Goal: Information Seeking & Learning: Understand process/instructions

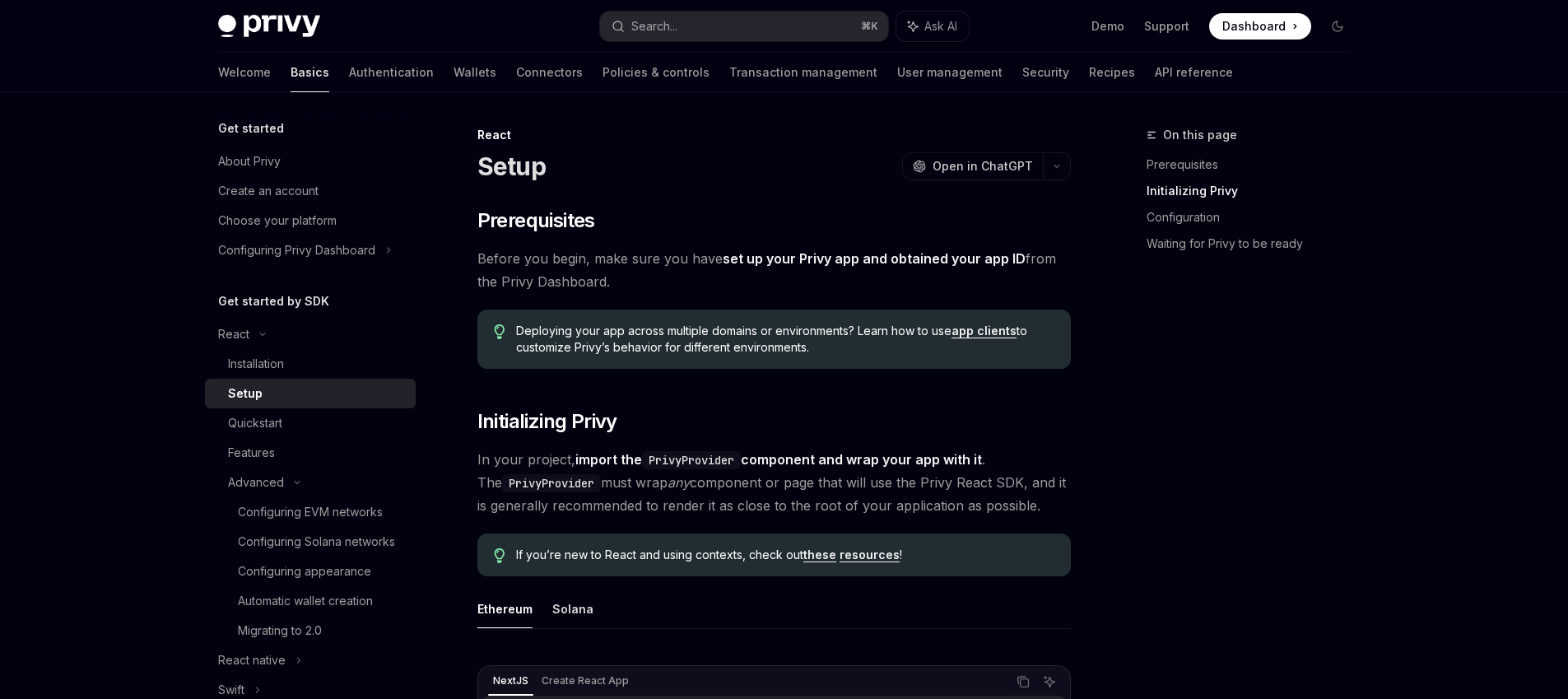
scroll to position [564, 0]
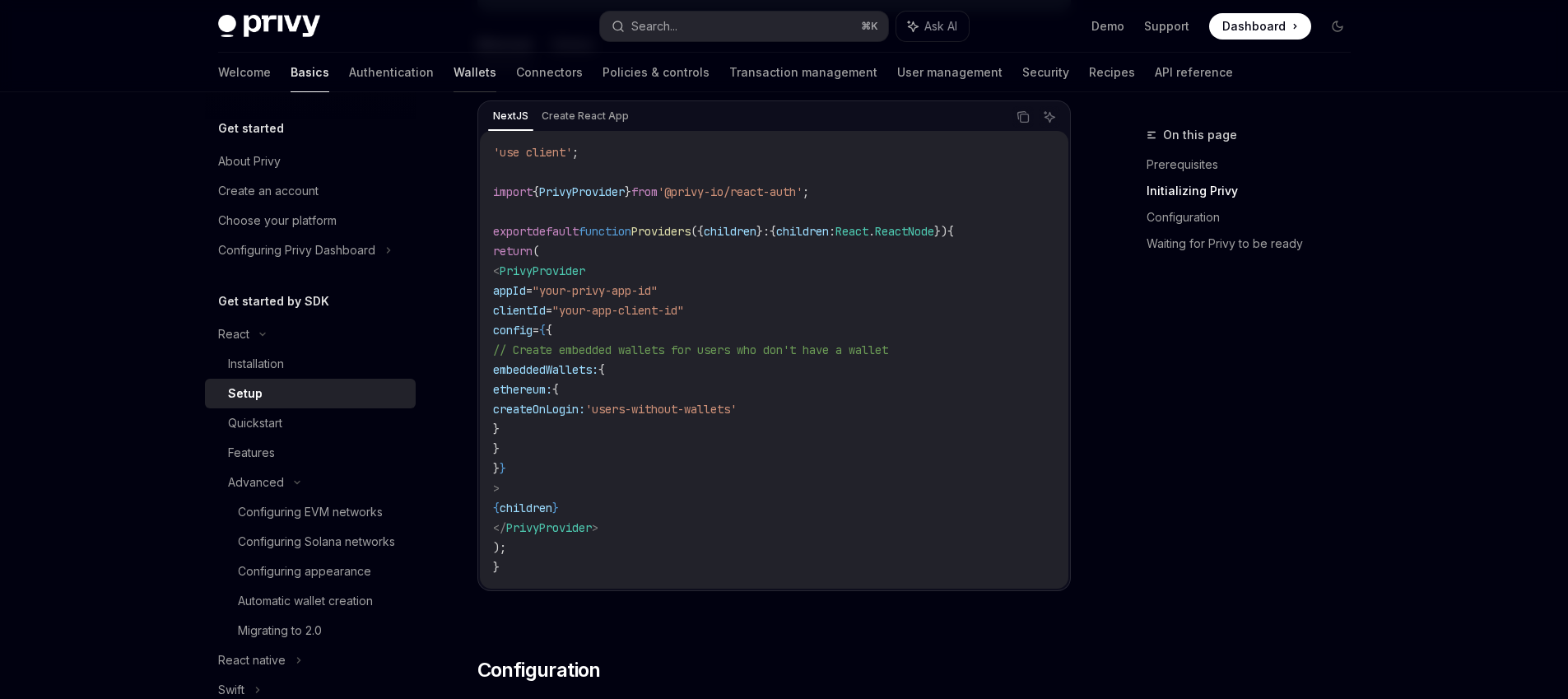
click at [453, 69] on link "Wallets" at bounding box center [475, 72] width 43 height 39
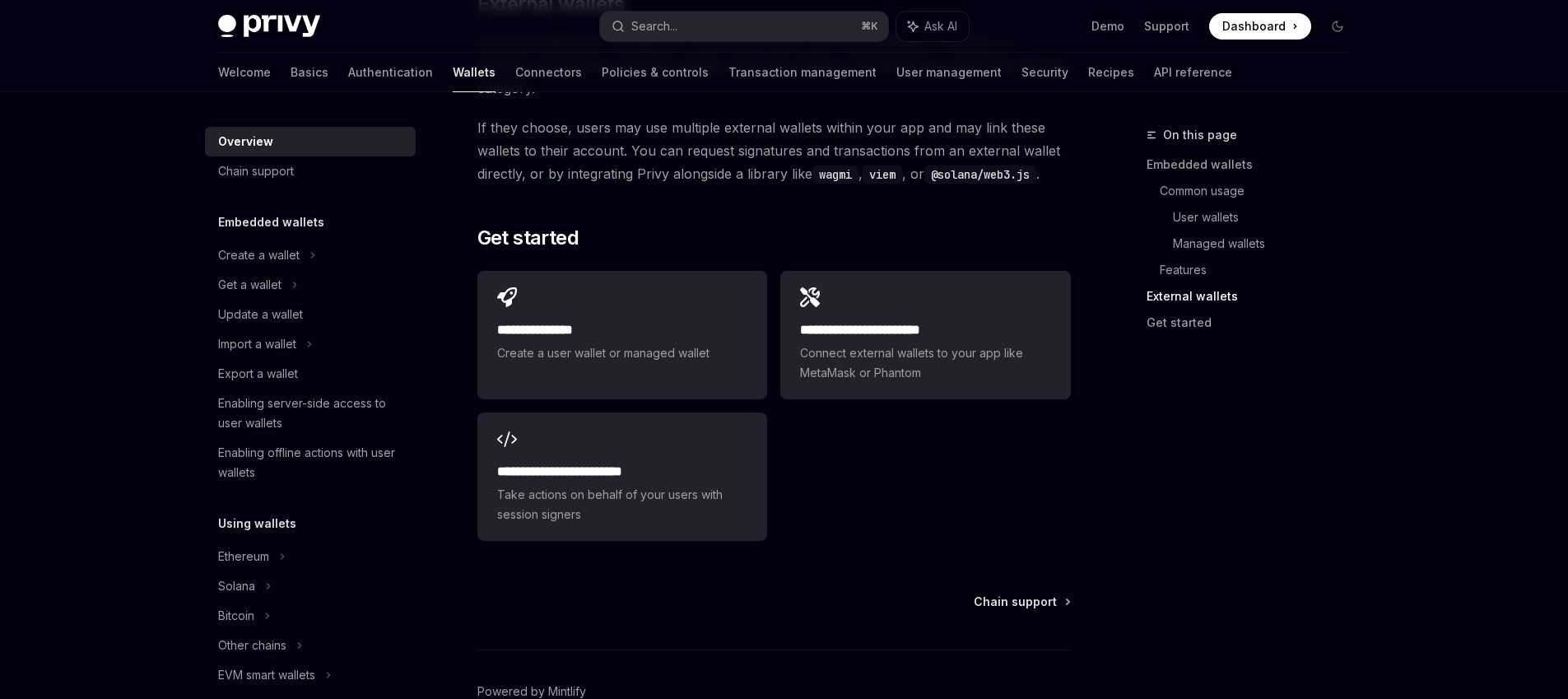
scroll to position [2579, 0]
click at [856, 343] on span "Connect external wallets to your app like MetaMask or Phantom" at bounding box center [925, 362] width 251 height 39
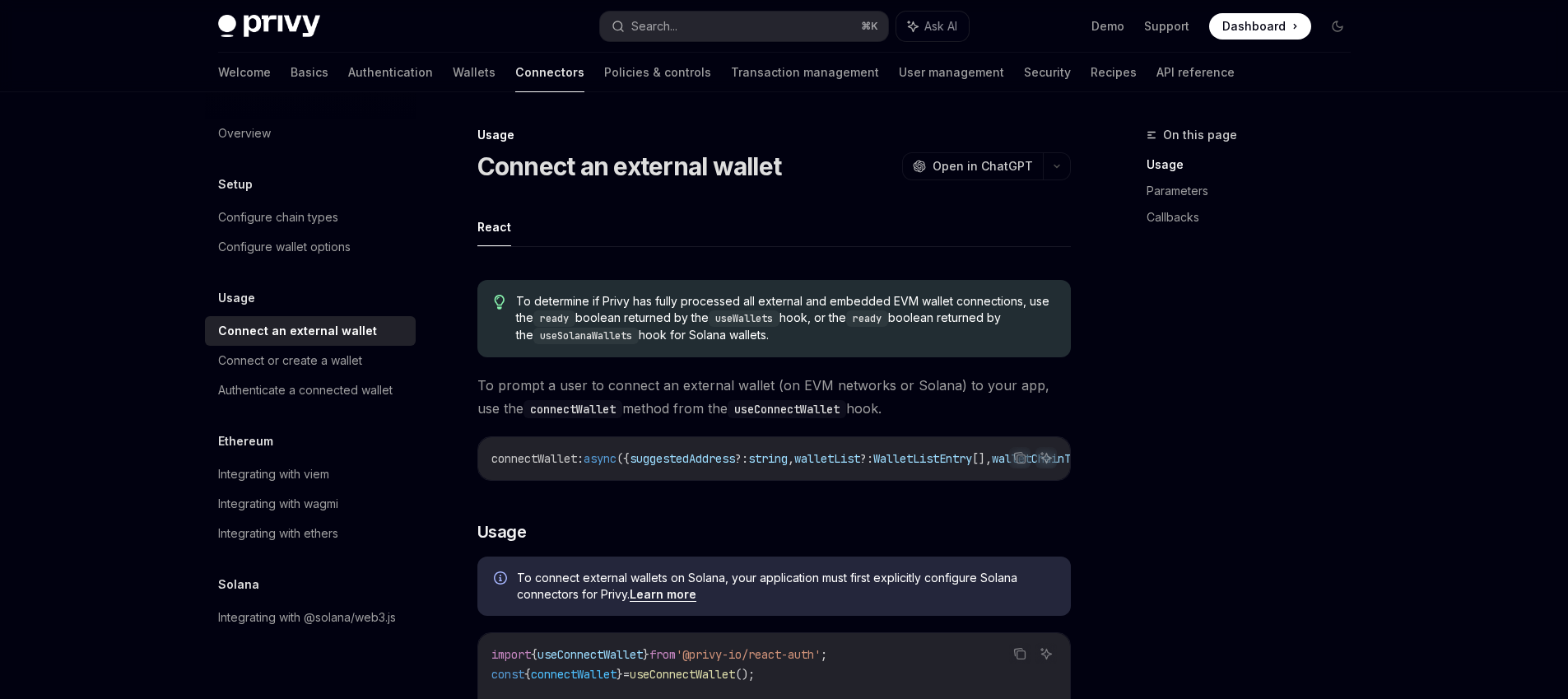
click at [277, 315] on div "Usage Connect an external wallet Connect or create a wallet Authenticate a conn…" at bounding box center [309, 346] width 210 height 117
click at [291, 68] on link "Basics" at bounding box center [309, 72] width 37 height 39
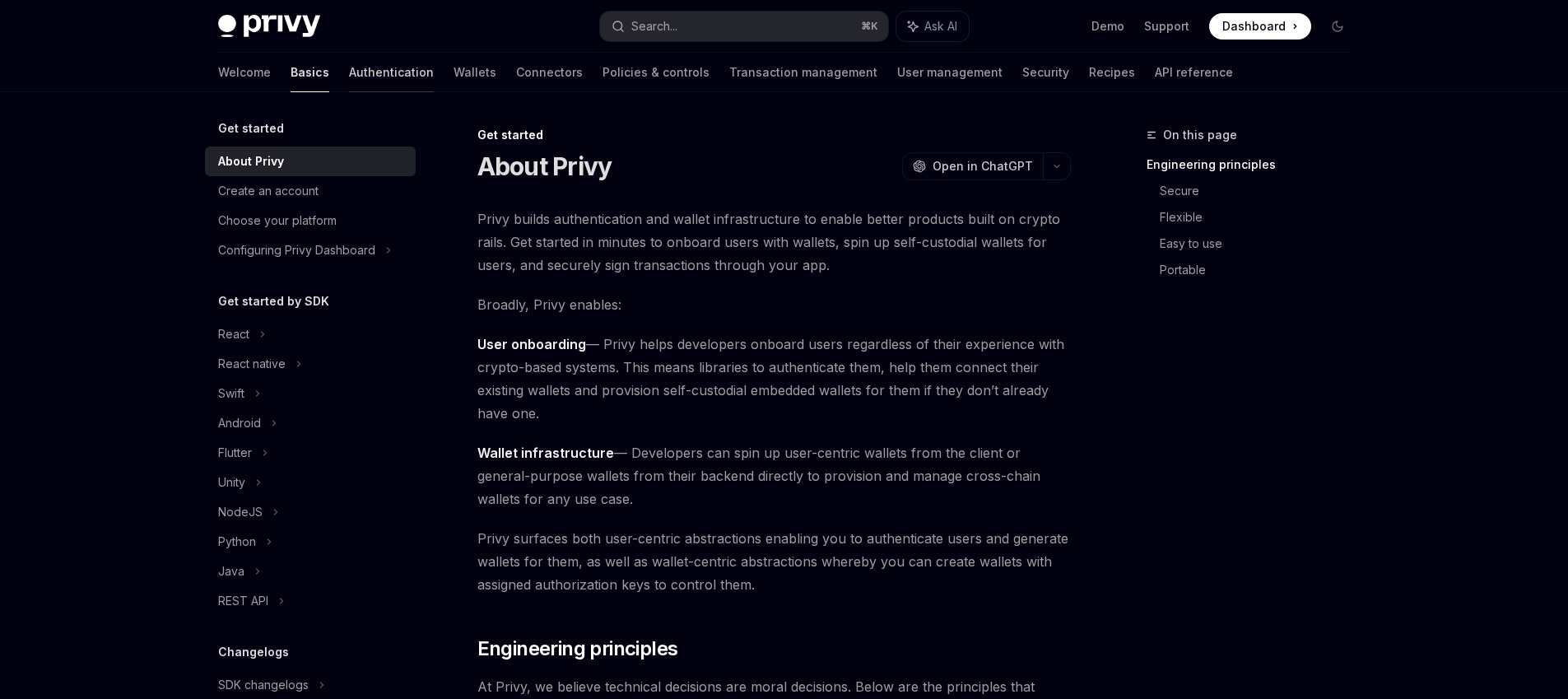
click at [349, 69] on link "Authentication" at bounding box center [390, 72] width 84 height 39
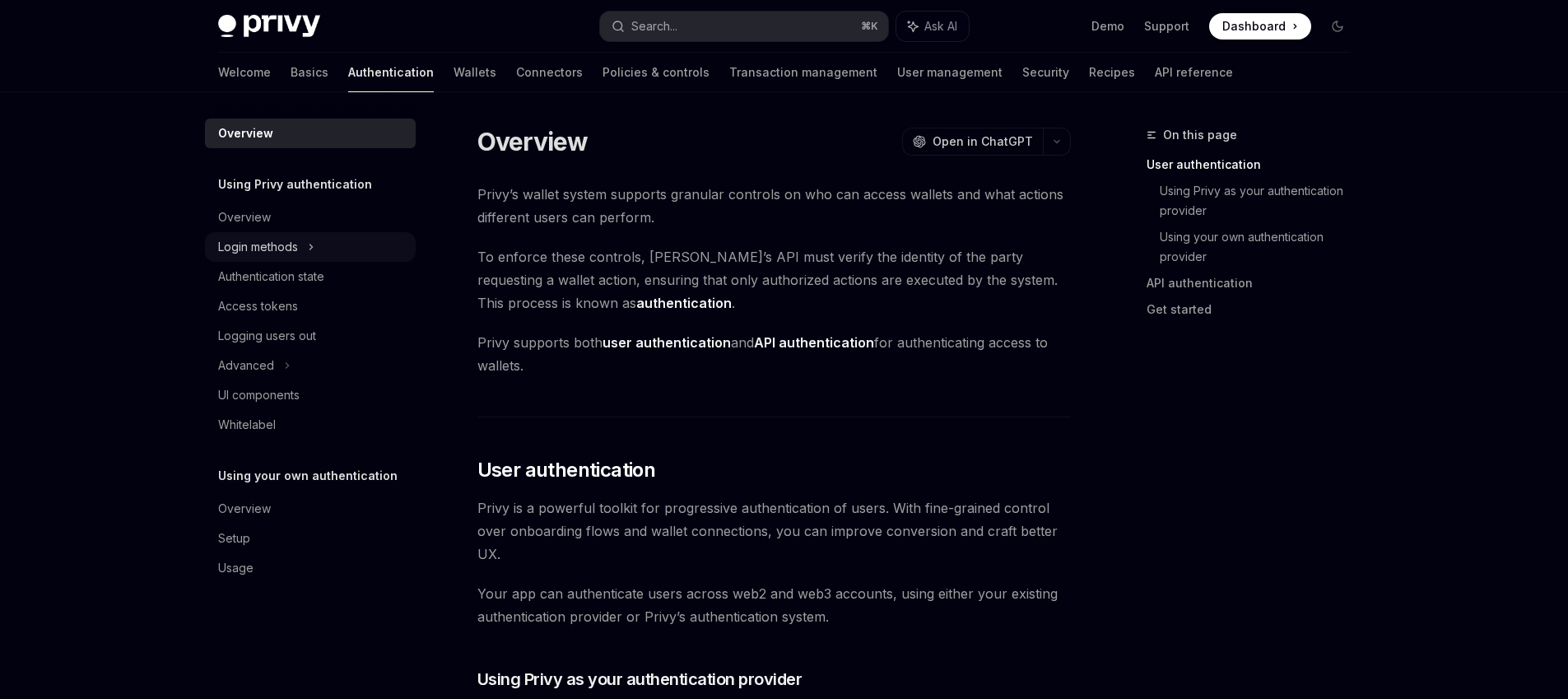
click at [326, 251] on div "Login methods" at bounding box center [309, 246] width 210 height 30
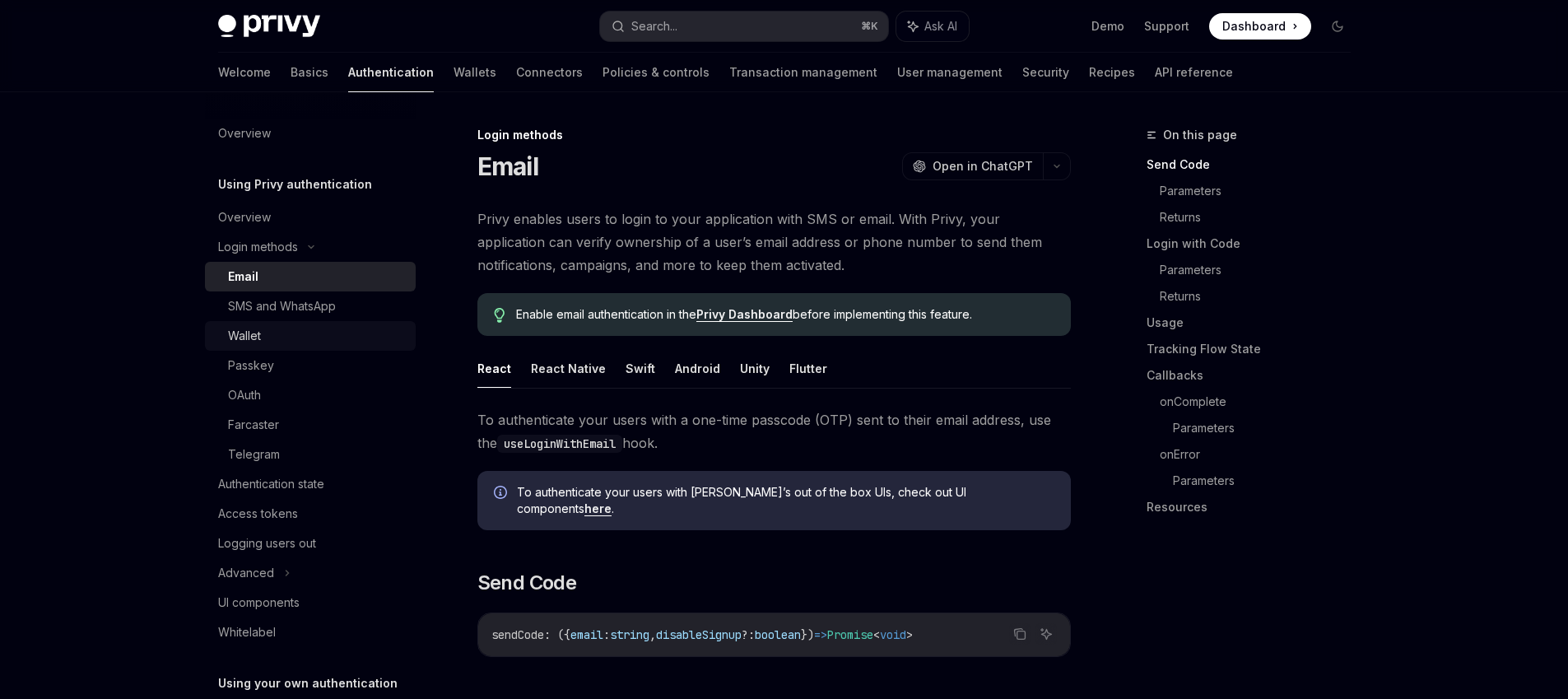
click at [309, 342] on div "Wallet" at bounding box center [317, 335] width 178 height 20
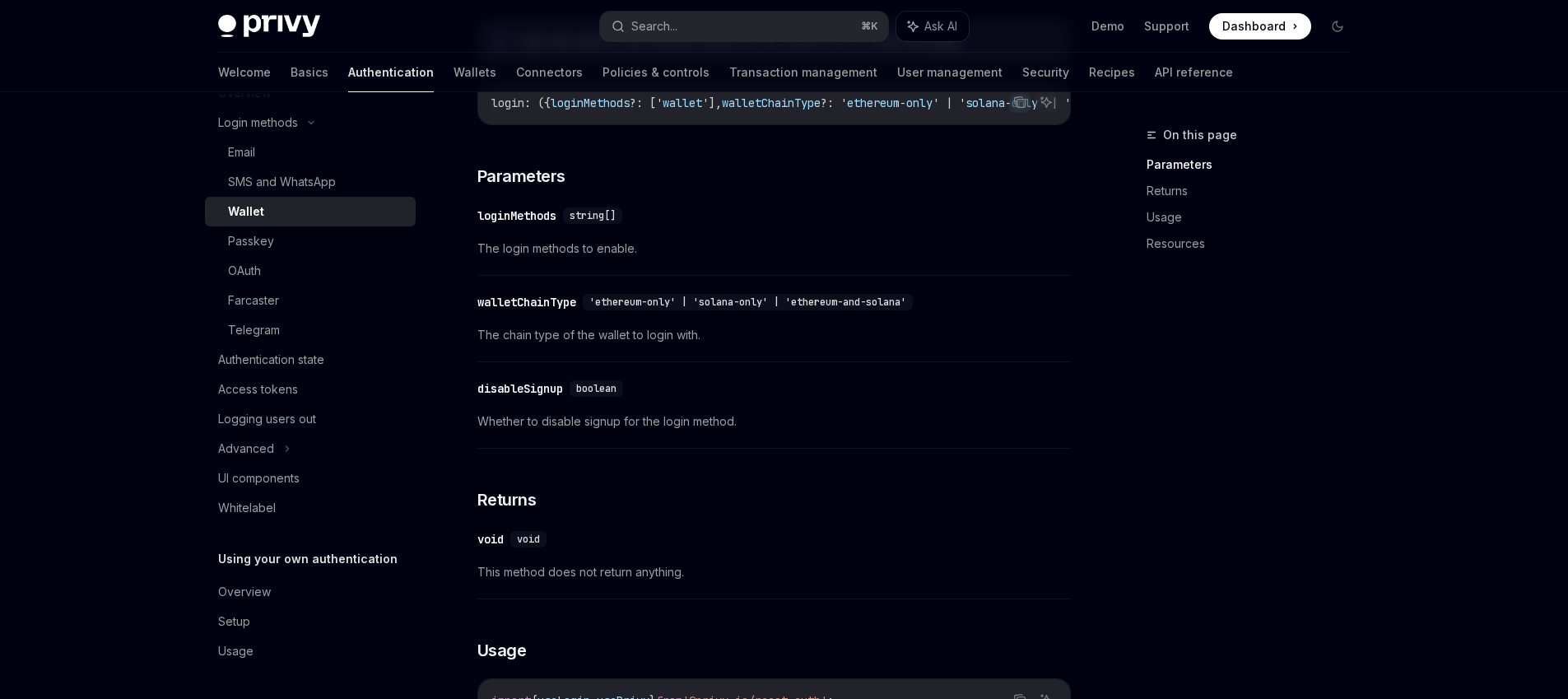
scroll to position [329, 0]
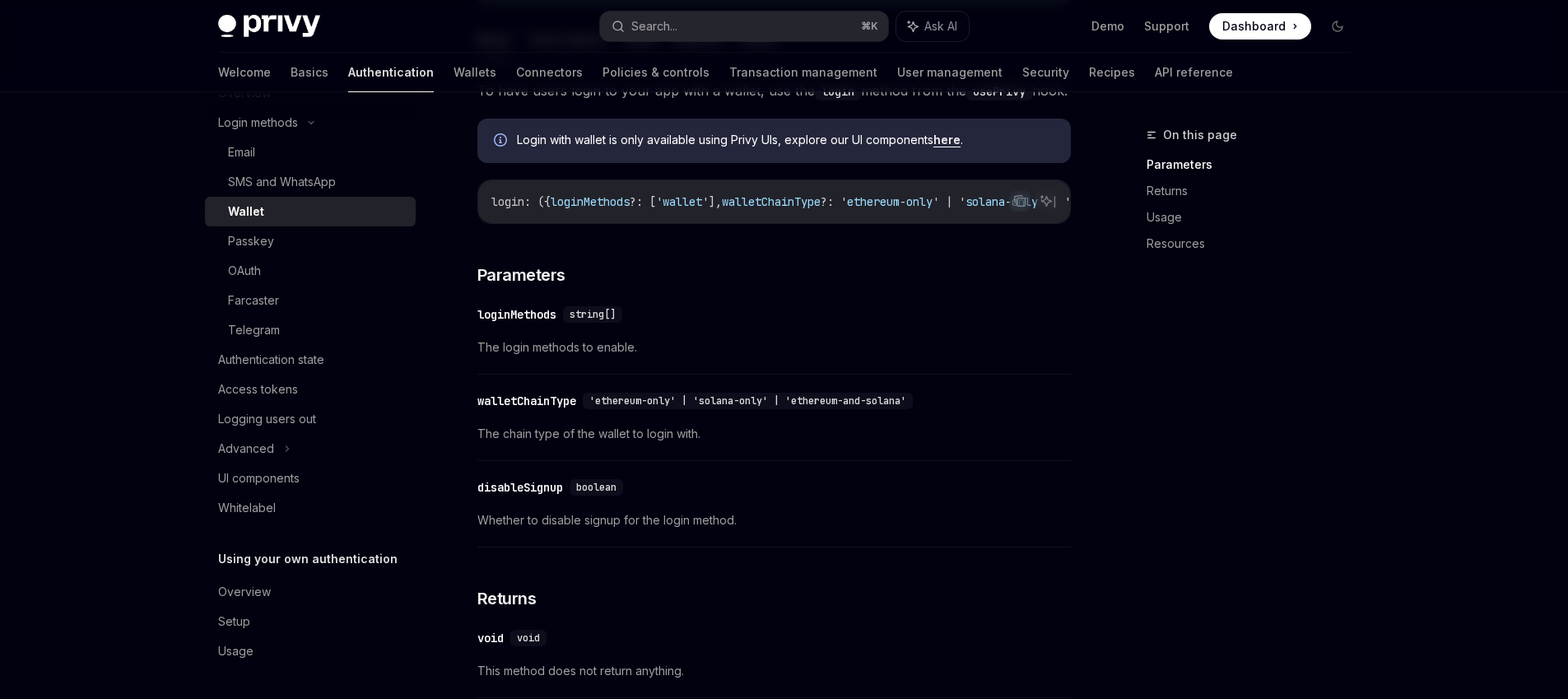
click at [612, 407] on span "'ethereum-only' | 'solana-only' | 'ethereum-and-solana'" at bounding box center [747, 401] width 317 height 13
drag, startPoint x: 612, startPoint y: 430, endPoint x: 652, endPoint y: 431, distance: 40.0
click at [652, 407] on span "'ethereum-only' | 'solana-only' | 'ethereum-and-solana'" at bounding box center [747, 401] width 317 height 13
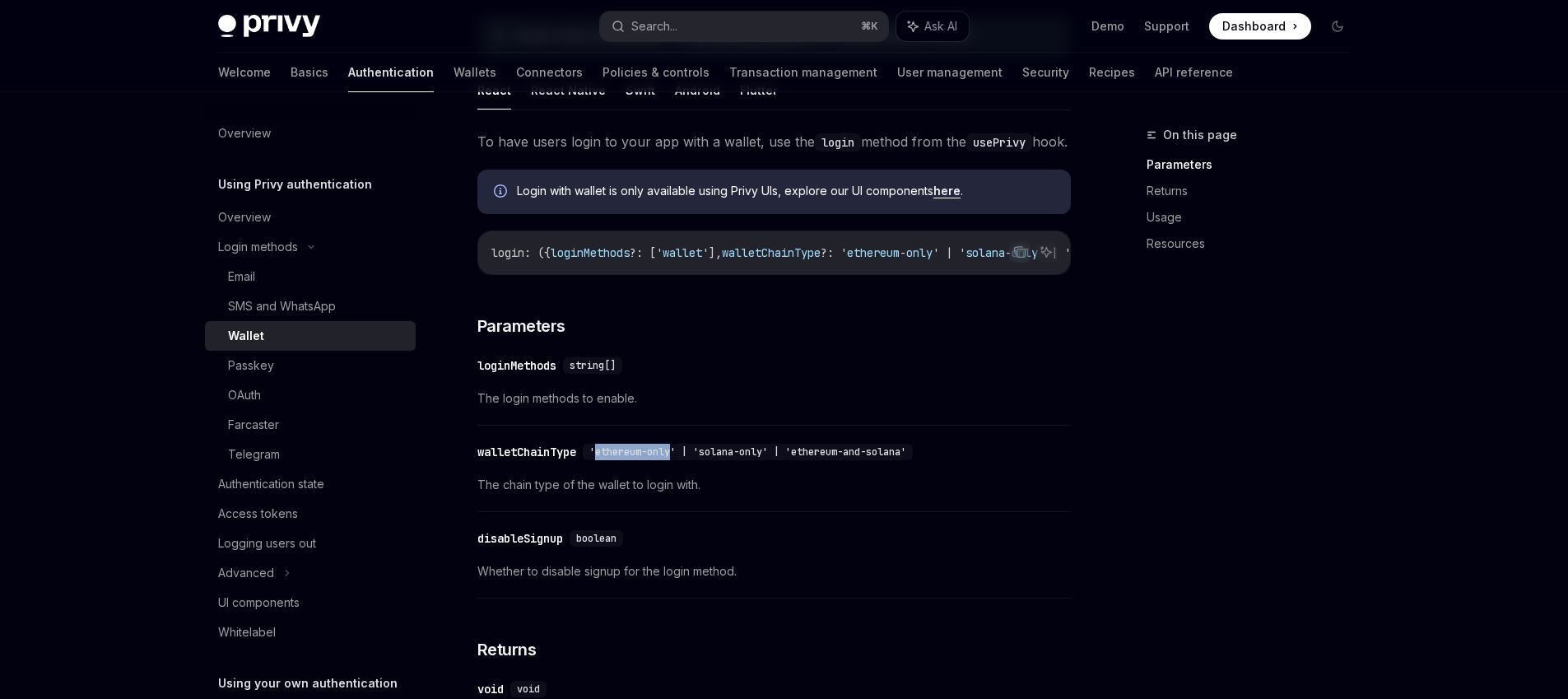
scroll to position [0, 0]
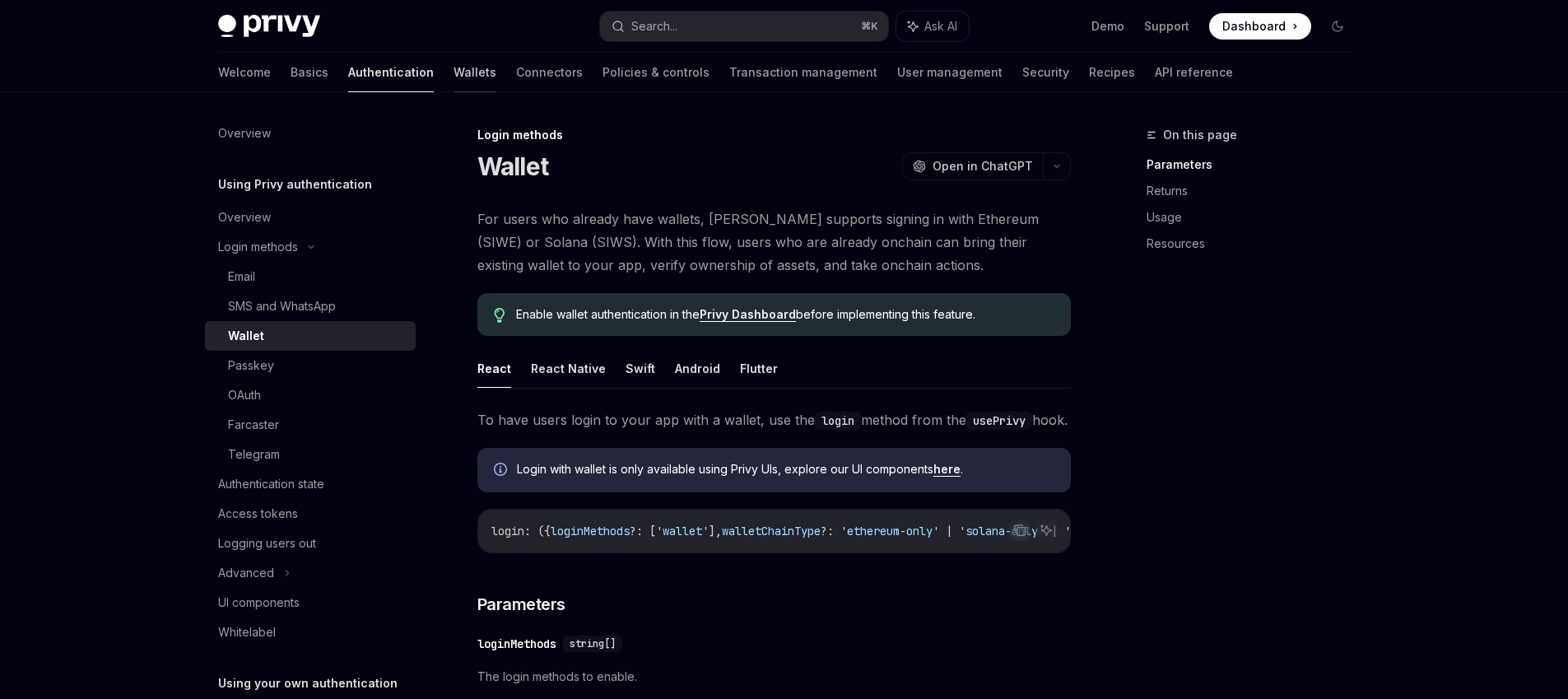
click at [453, 76] on link "Wallets" at bounding box center [475, 72] width 43 height 39
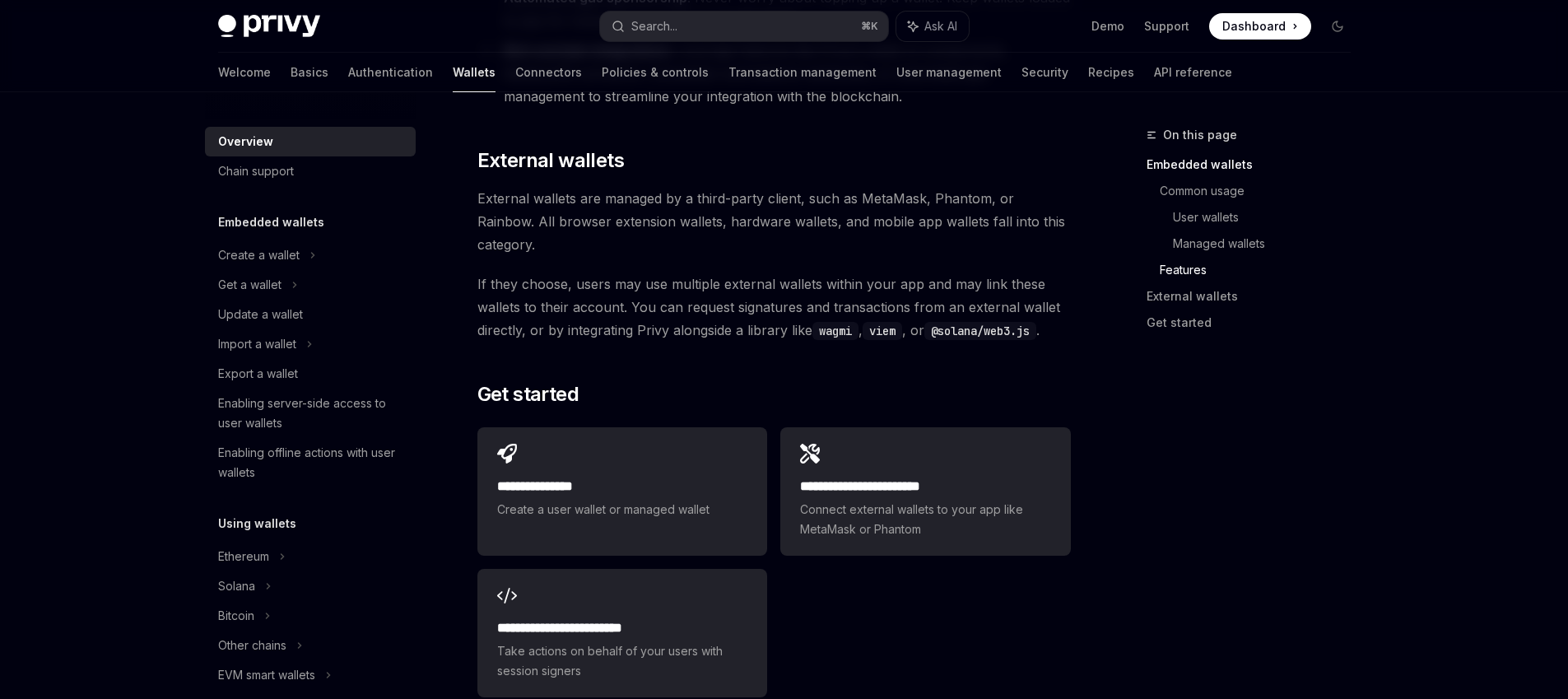
scroll to position [2452, 0]
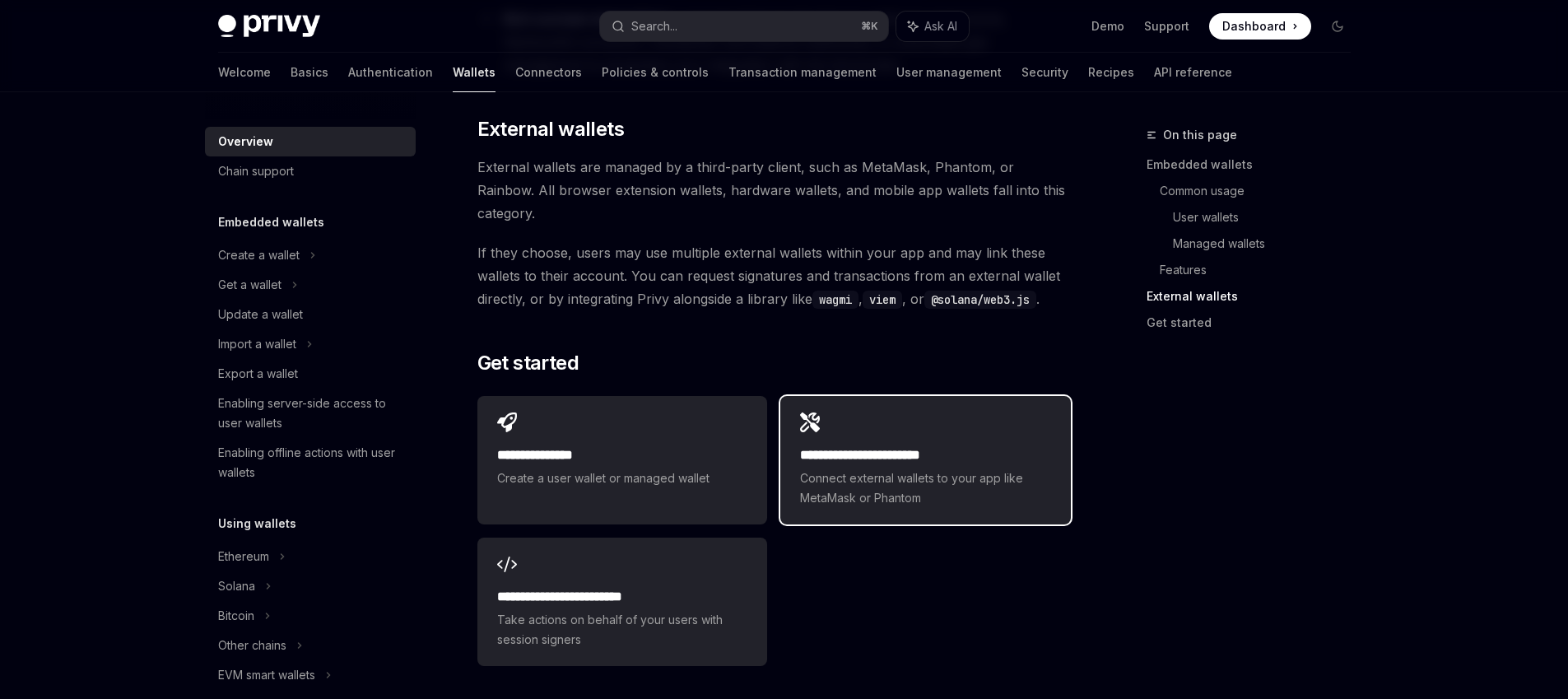
click at [858, 469] on span "Connect external wallets to your app like MetaMask or Phantom" at bounding box center [925, 488] width 251 height 39
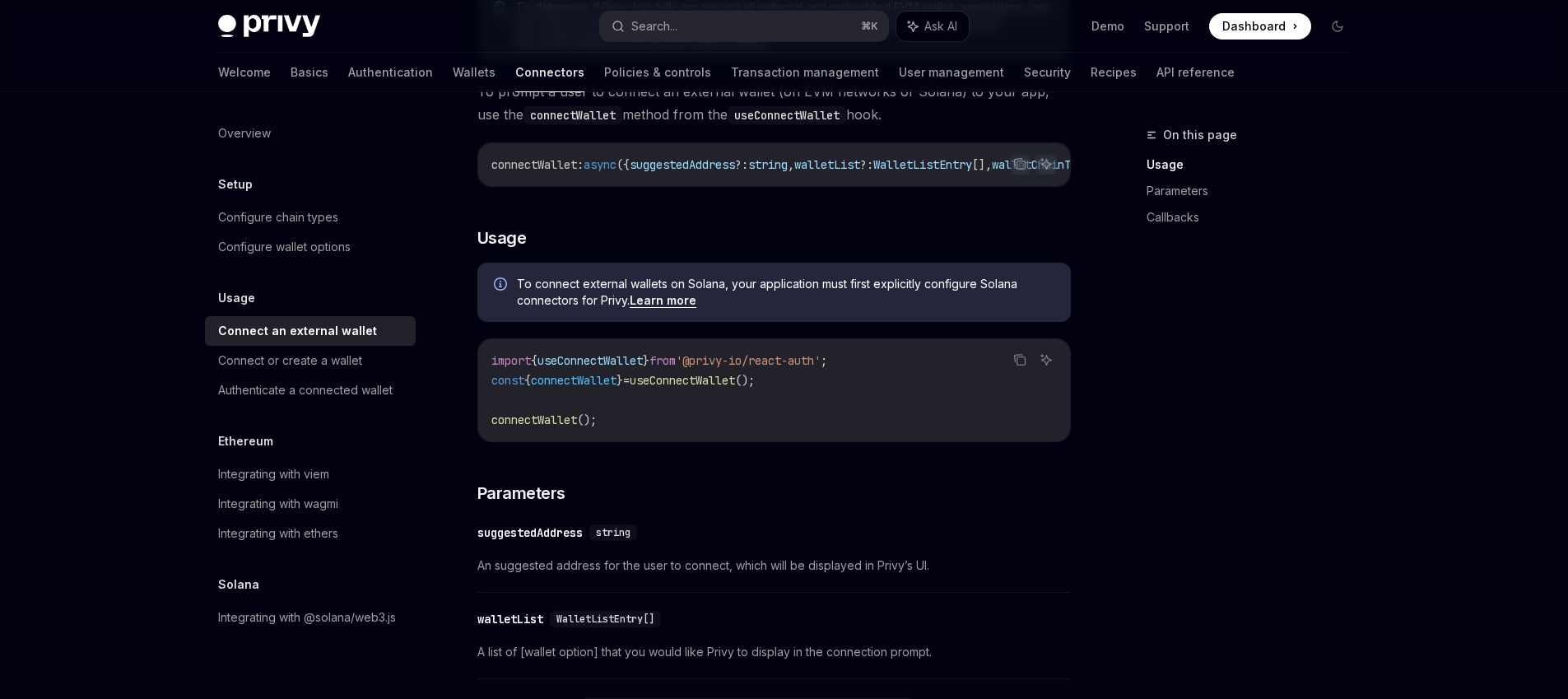
scroll to position [297, 0]
click at [685, 385] on span "useConnectWallet" at bounding box center [683, 378] width 106 height 14
click at [510, 378] on span "const" at bounding box center [508, 378] width 33 height 14
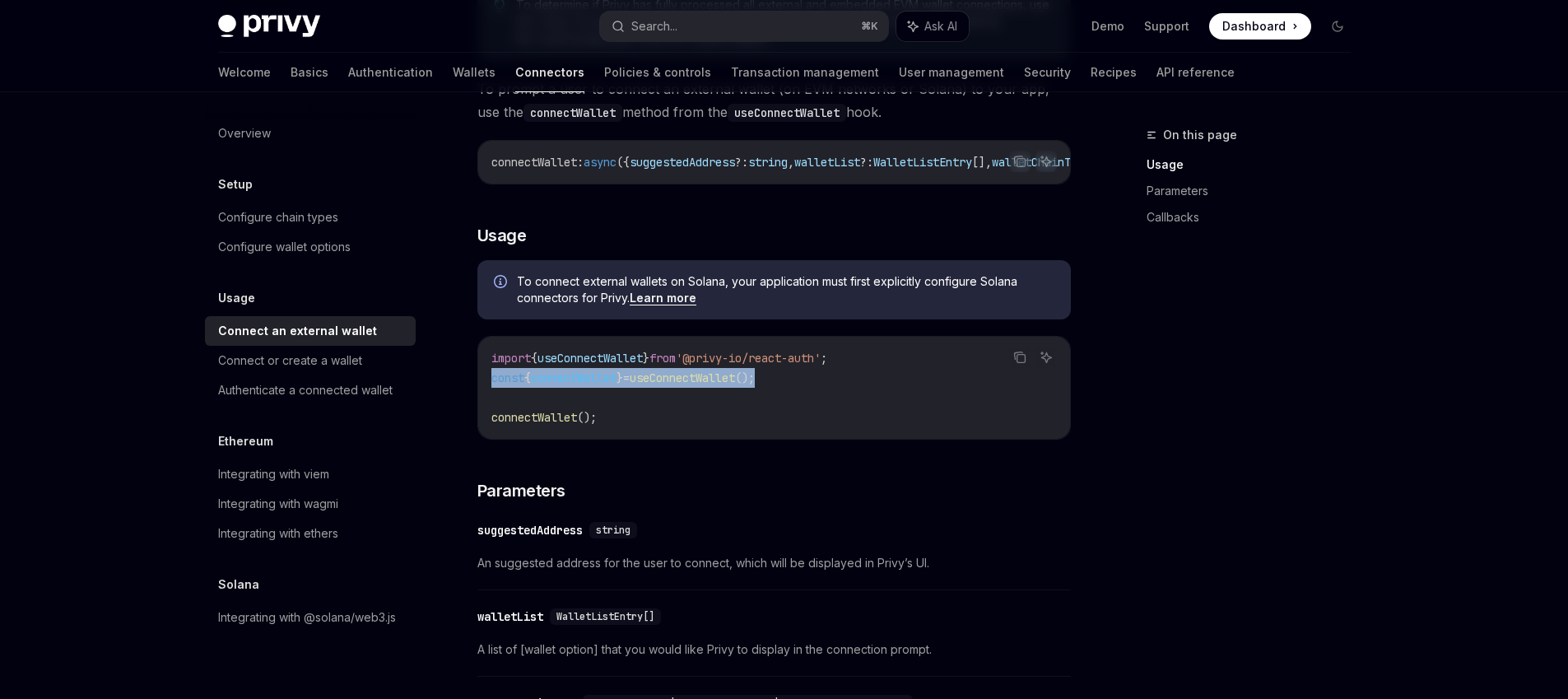
drag, startPoint x: 510, startPoint y: 378, endPoint x: 781, endPoint y: 385, distance: 271.1
click at [755, 385] on span "const { connectWallet } = useConnectWallet ();" at bounding box center [623, 378] width 263 height 14
copy span "const { connectWallet } = useConnectWallet ();"
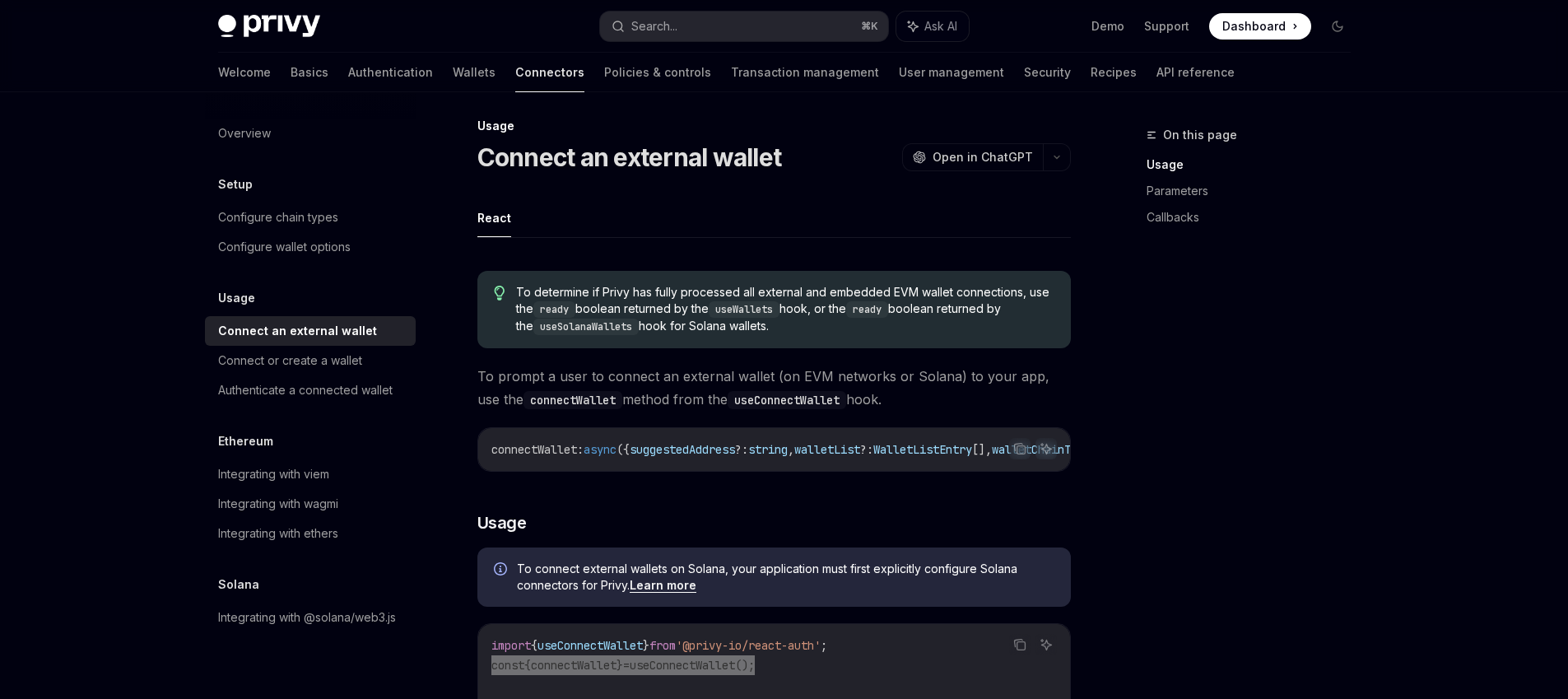
scroll to position [0, 0]
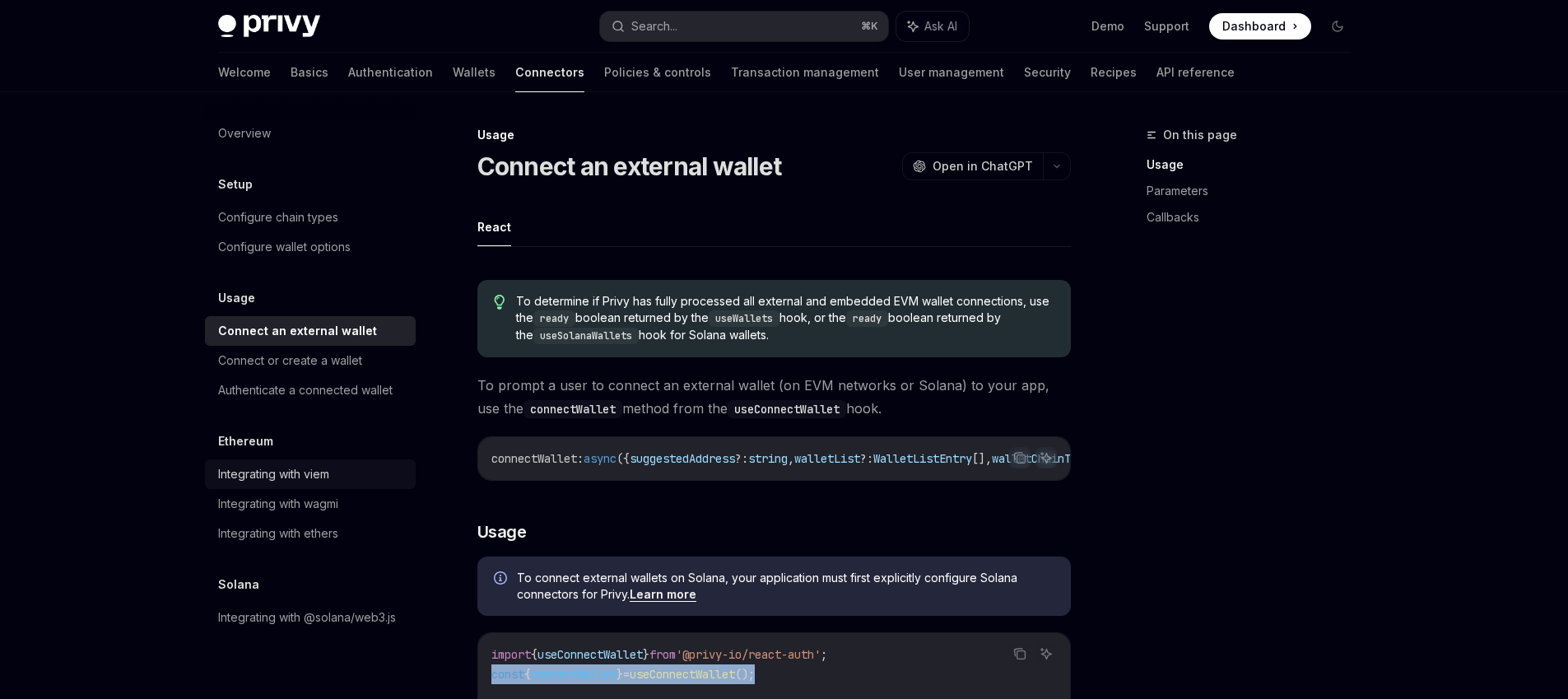
click at [271, 471] on div "Integrating with viem" at bounding box center [274, 474] width 111 height 20
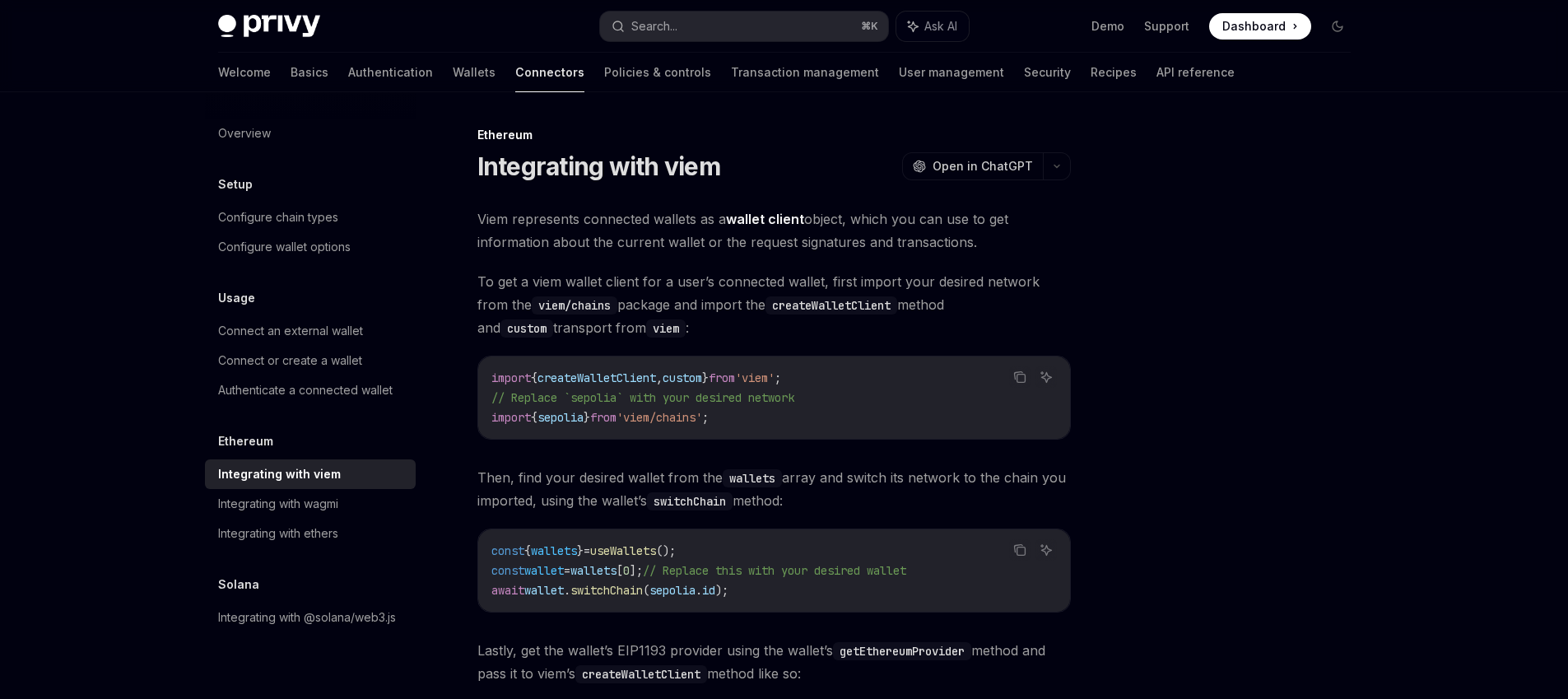
type textarea "*"
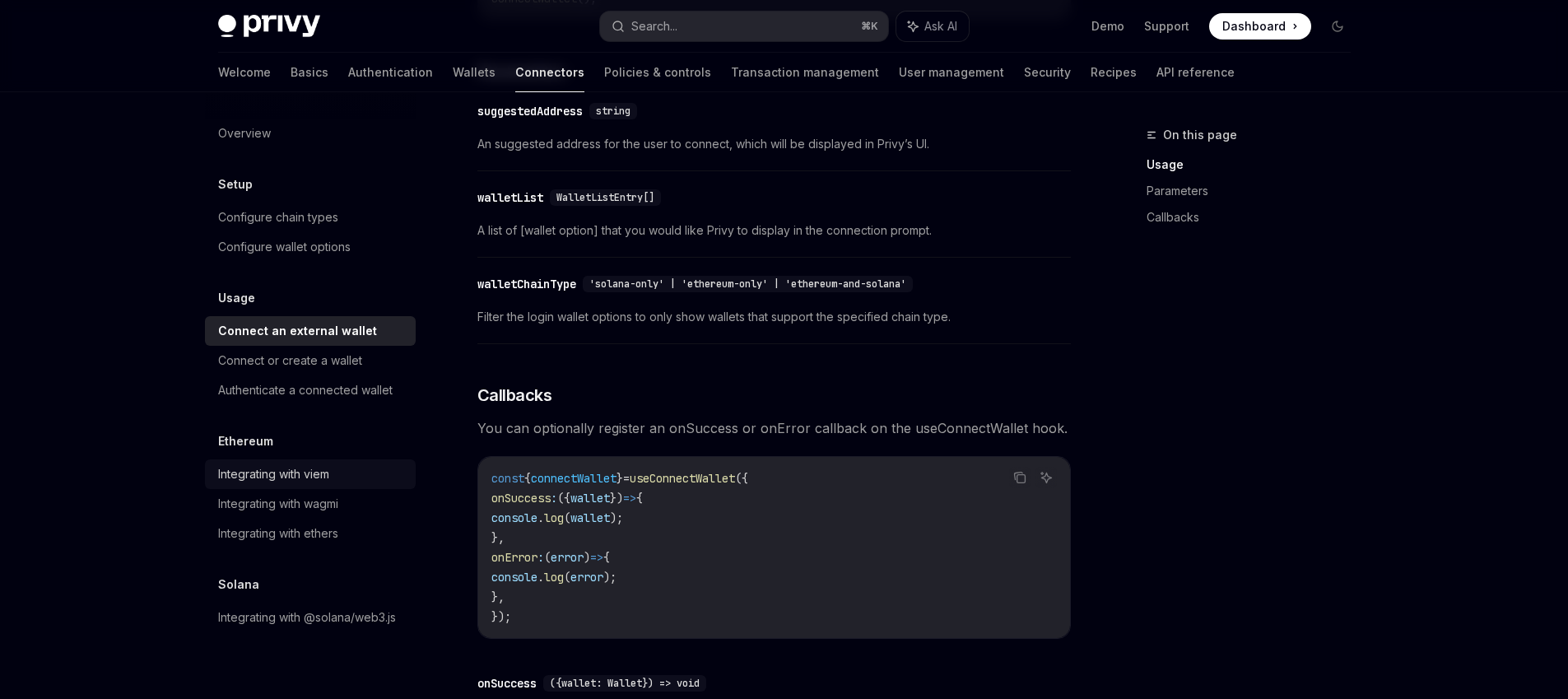
scroll to position [1105, 0]
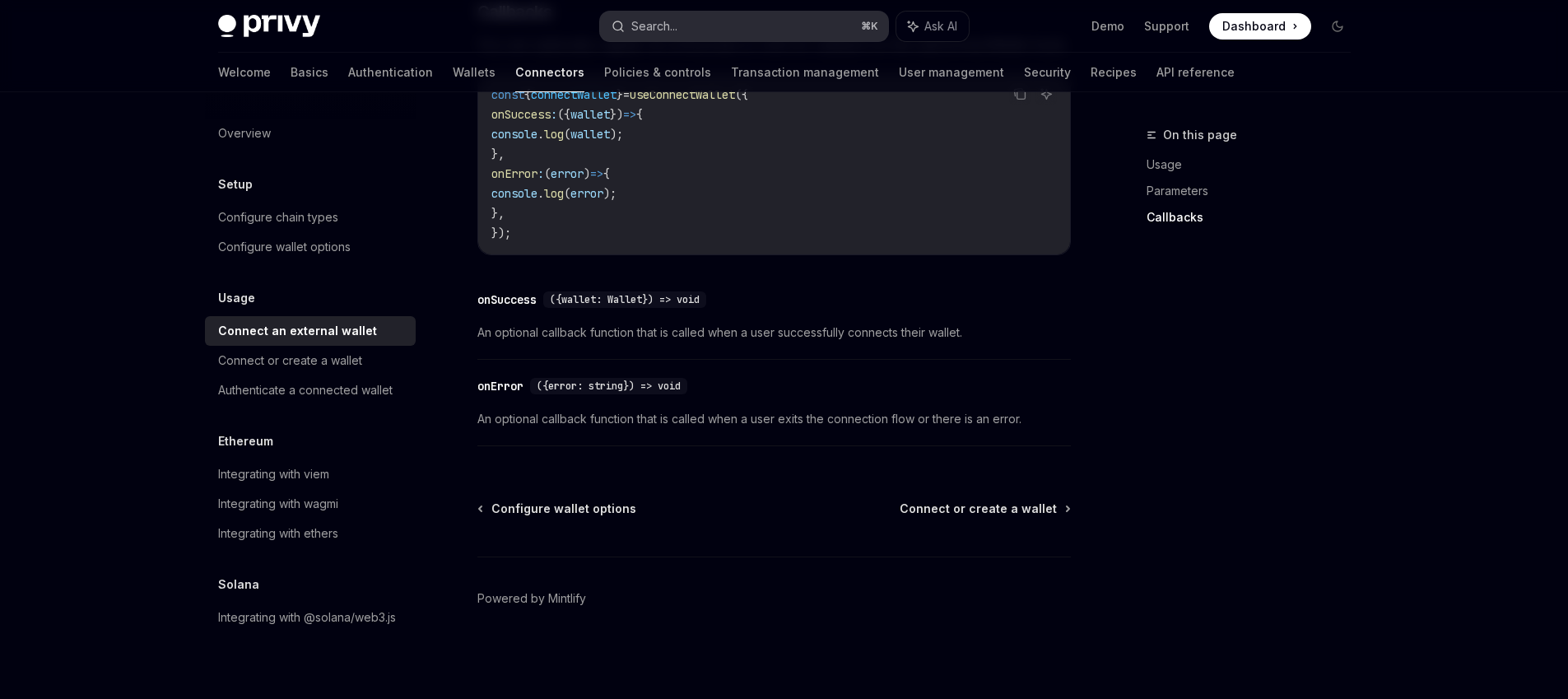
click at [755, 24] on button "Search... ⌘ K" at bounding box center [744, 26] width 288 height 30
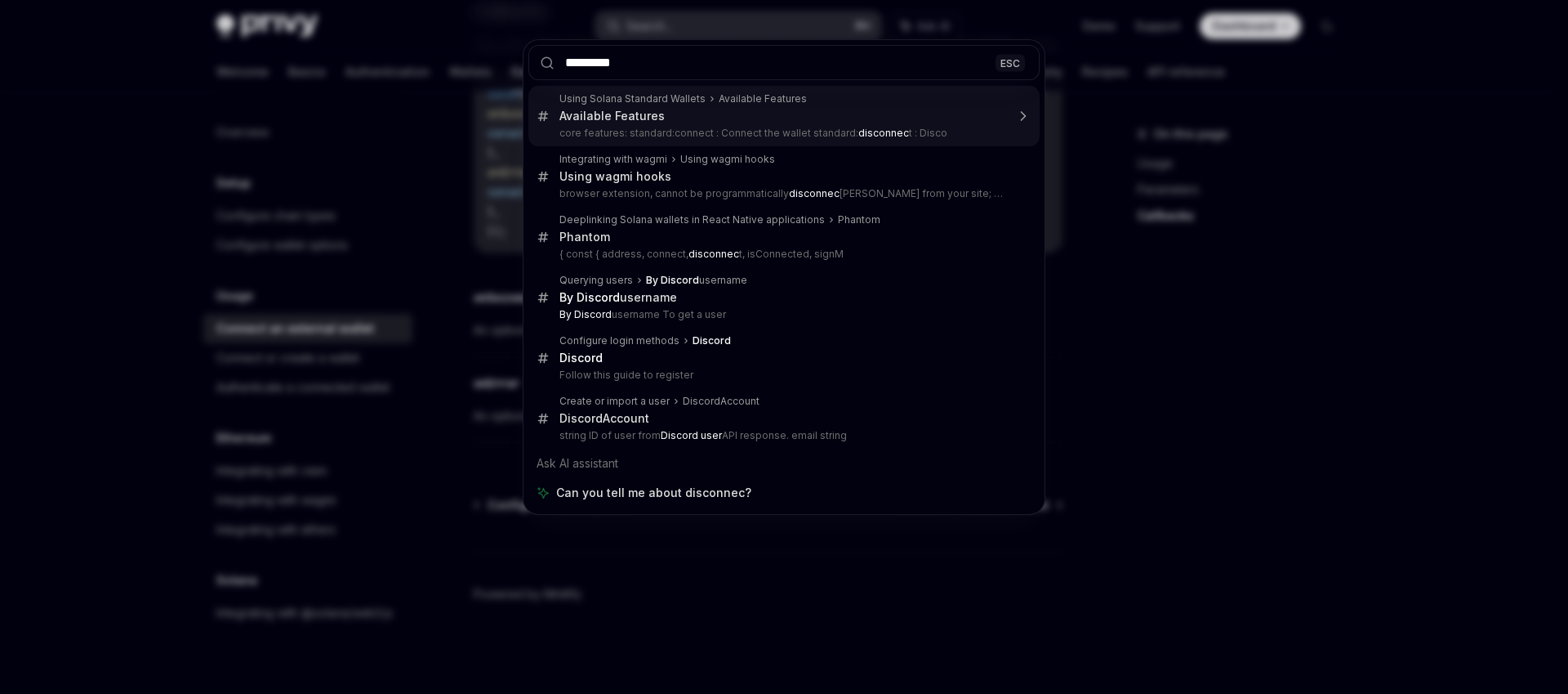
type input "**********"
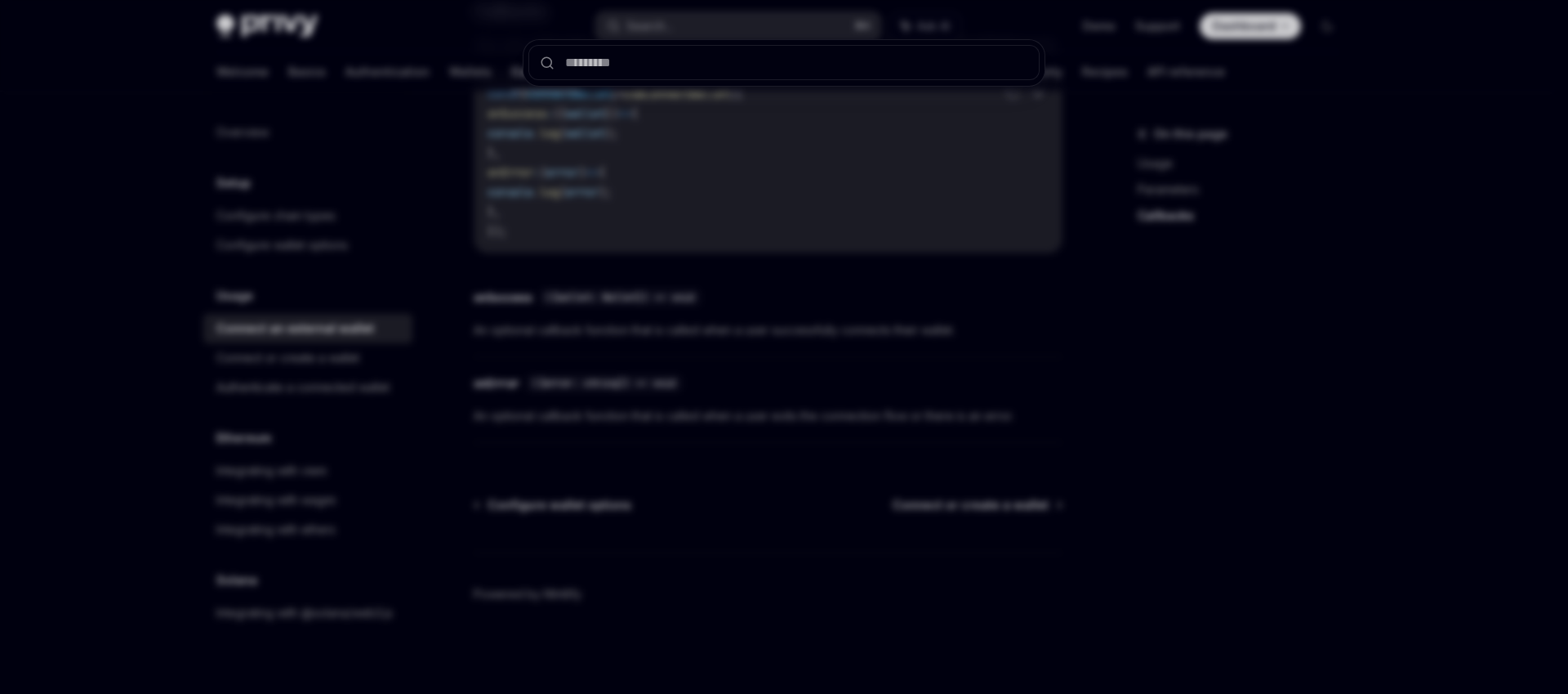
click at [963, 306] on div at bounding box center [784, 347] width 1568 height 694
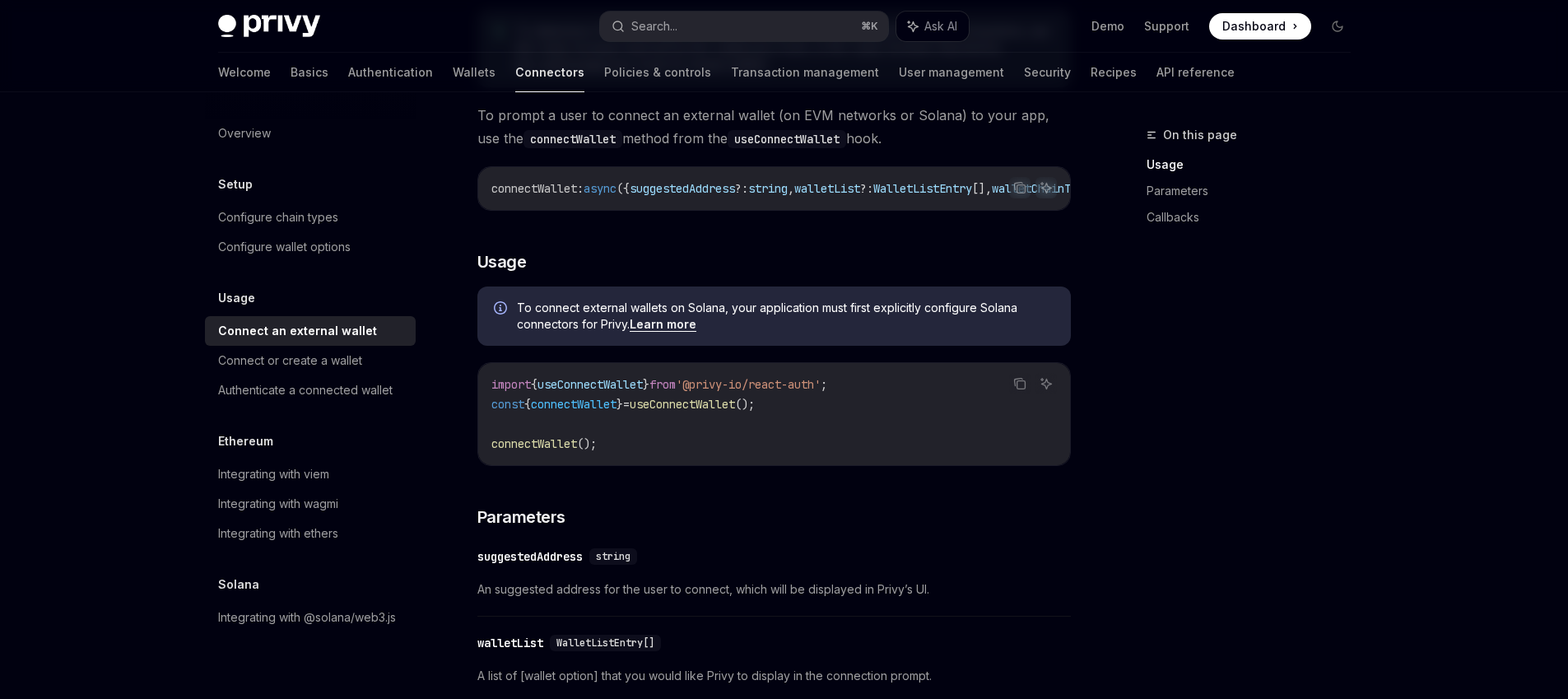
scroll to position [297, 0]
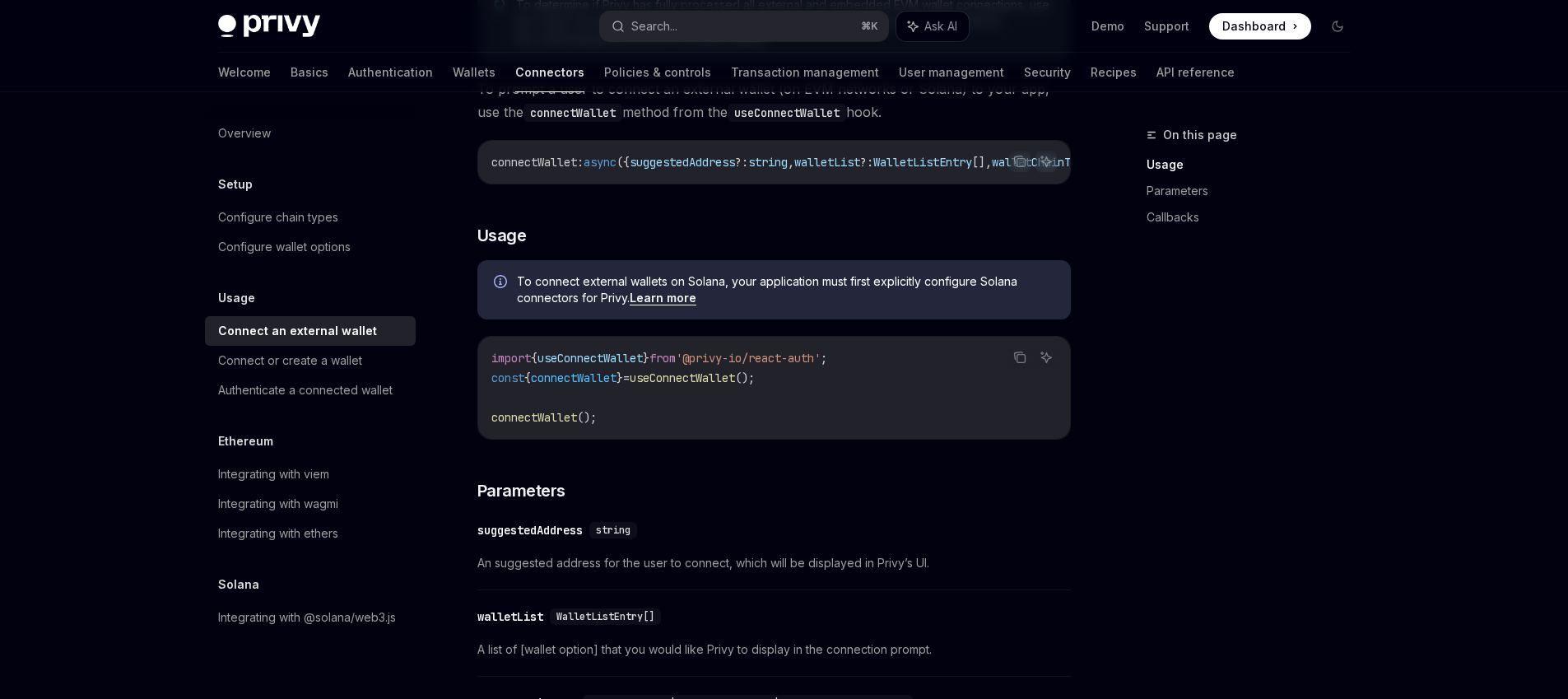
click at [278, 458] on div "Ethereum Integrating with viem Integrating with wagmi Integrating with ethers" at bounding box center [309, 489] width 210 height 117
click at [272, 467] on div "Integrating with viem" at bounding box center [274, 474] width 111 height 20
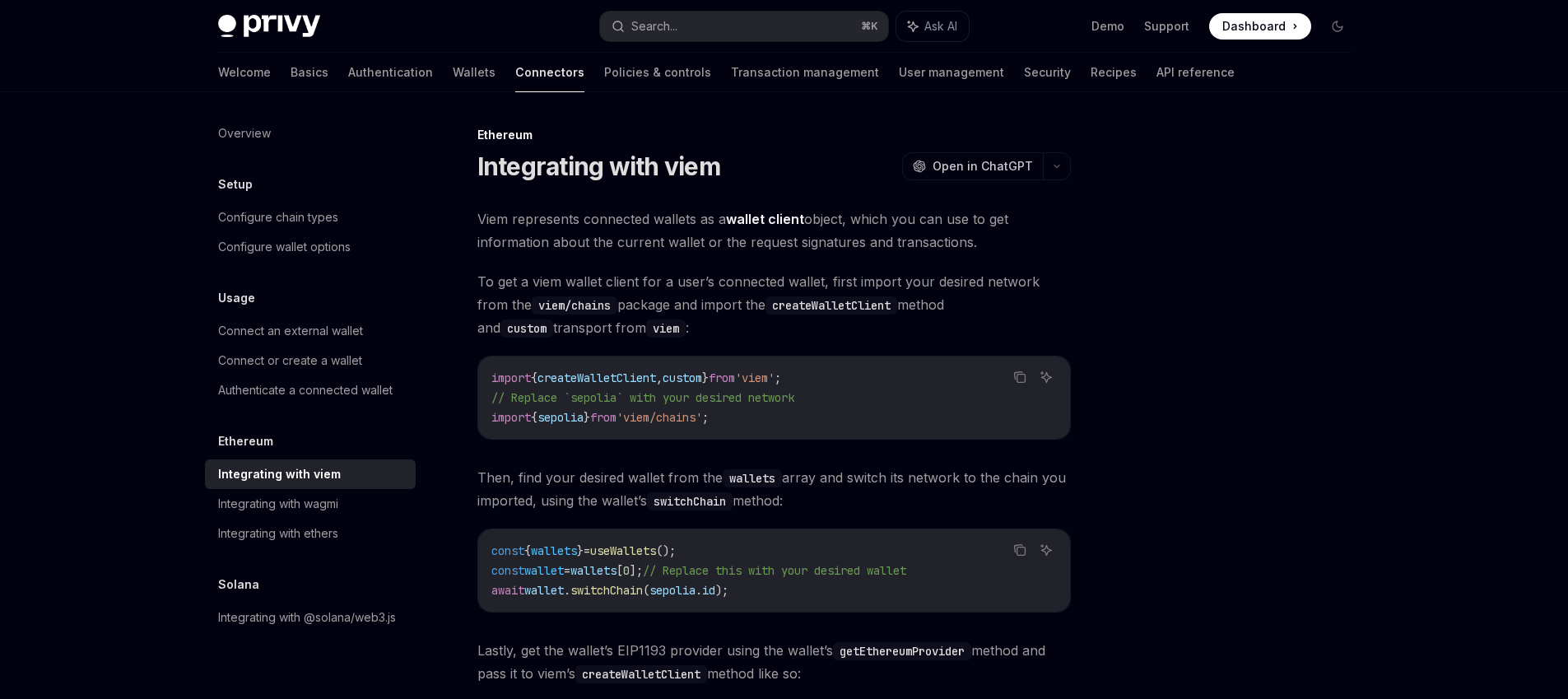
click at [648, 384] on span "createWalletClient" at bounding box center [597, 378] width 118 height 14
copy code "import { createWalletClient , custom } from 'viem' ;"
click at [703, 391] on span "// Replace `sepolia` with your desired network" at bounding box center [643, 397] width 303 height 14
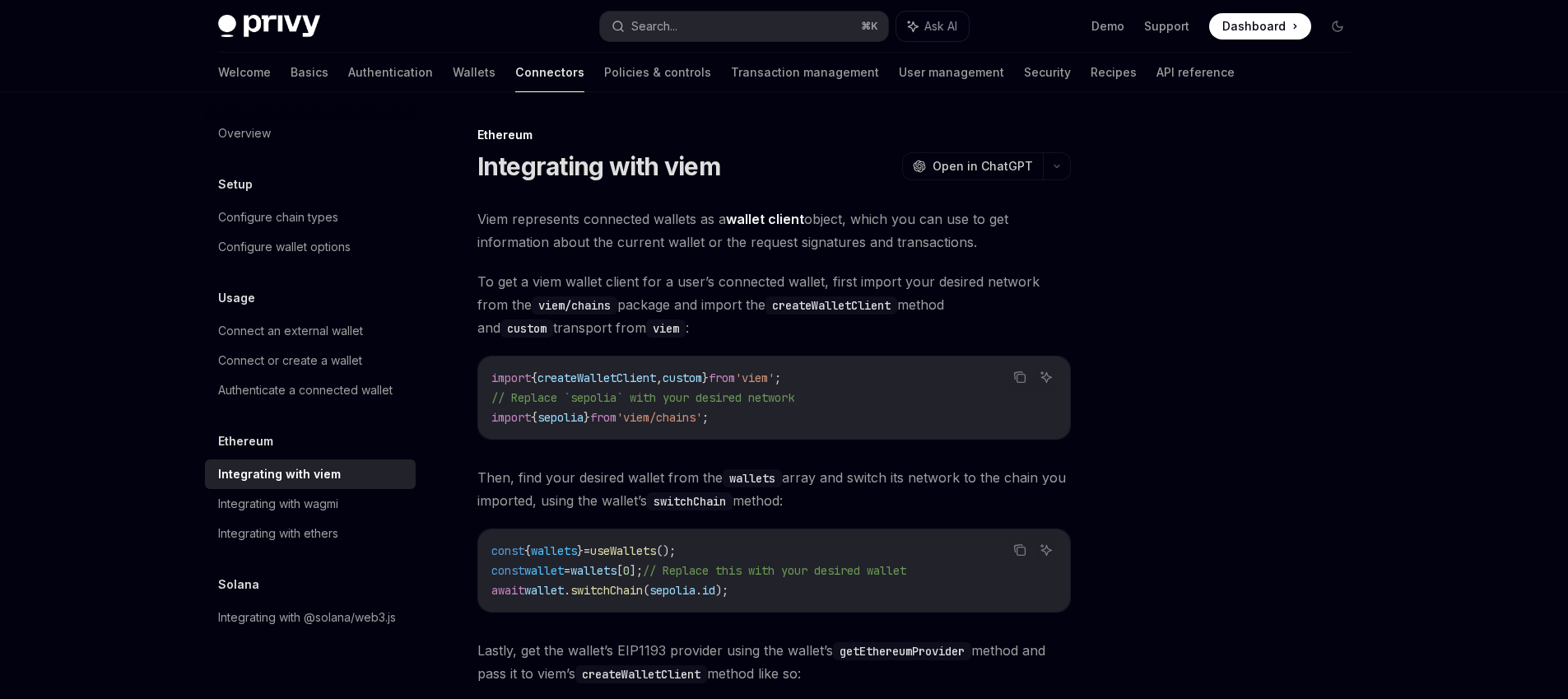
click at [705, 388] on code "import { createWalletClient , custom } from 'viem' ; // Replace `sepolia` with …" at bounding box center [774, 398] width 565 height 60
click at [702, 384] on span "custom" at bounding box center [682, 378] width 39 height 14
copy span "custom"
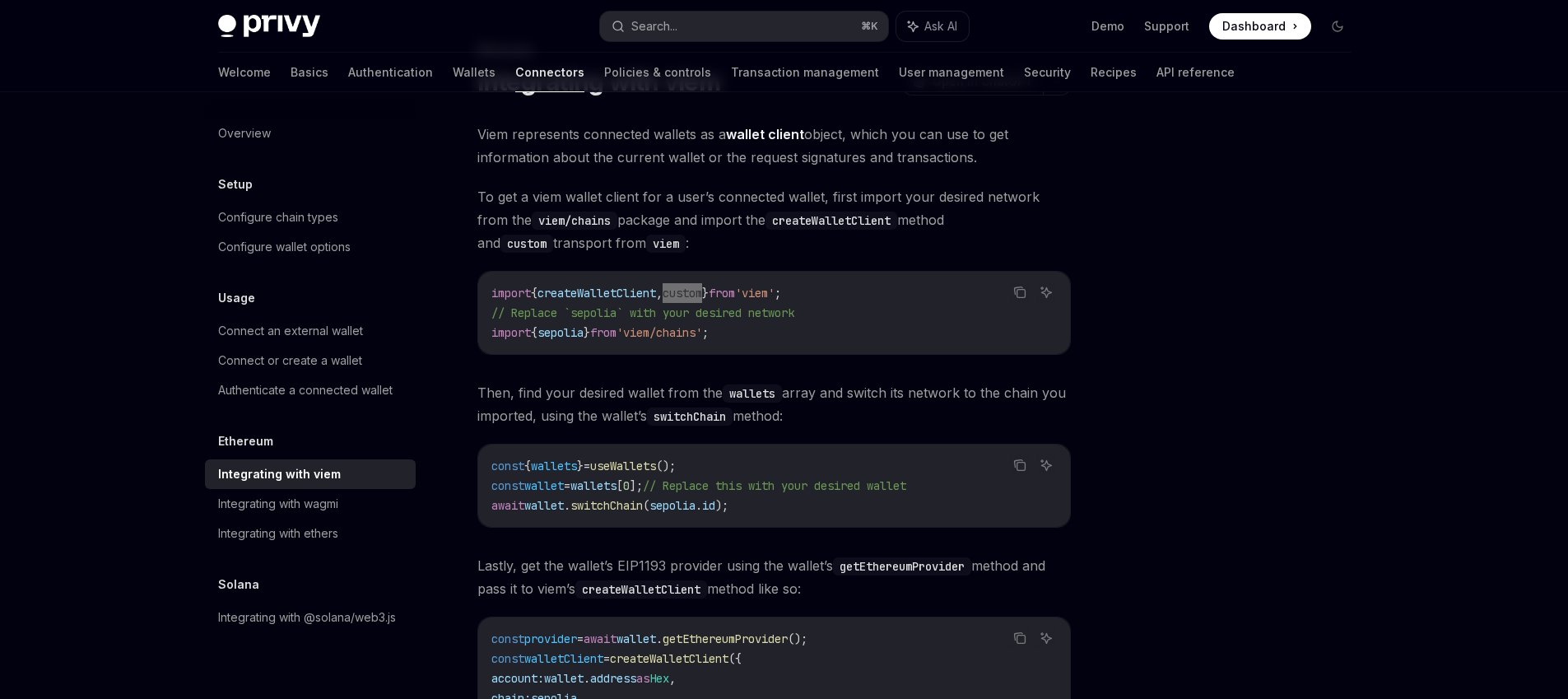
scroll to position [99, 0]
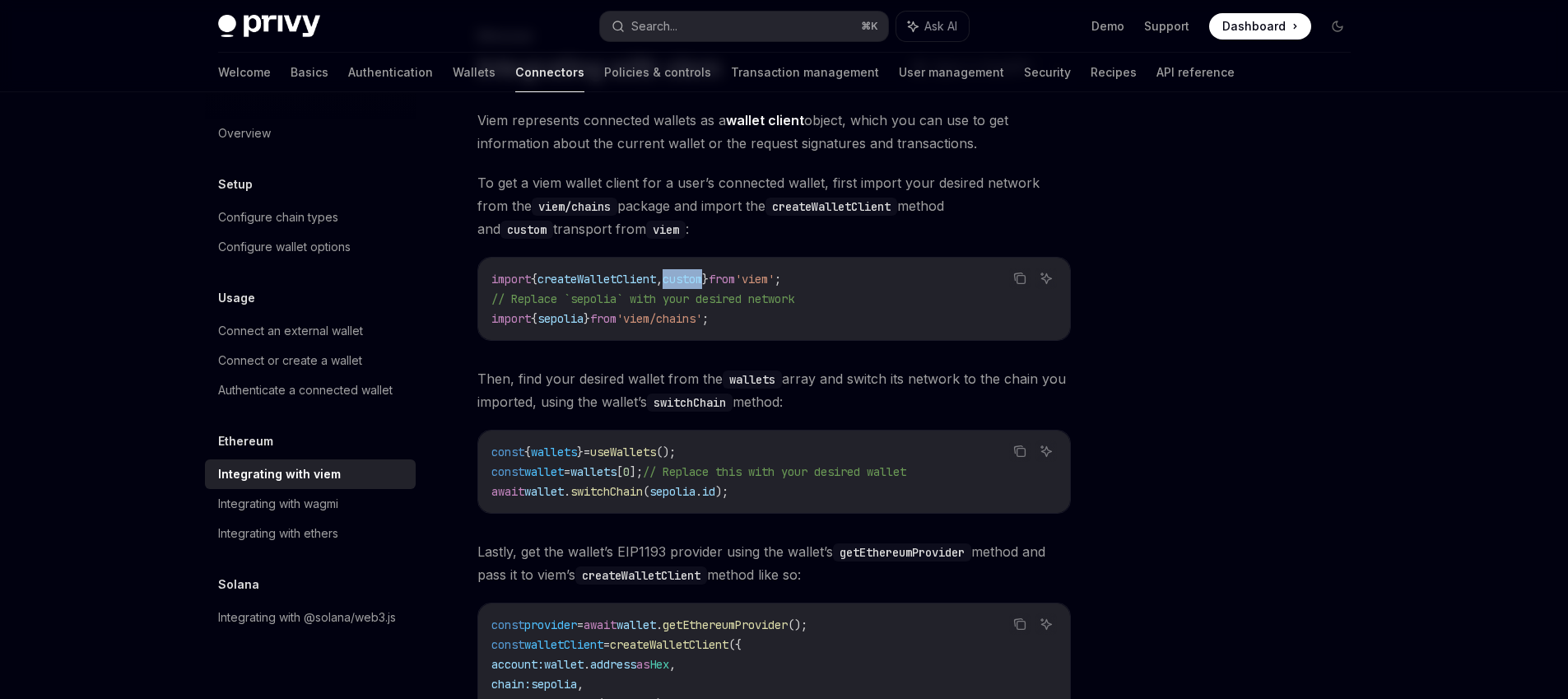
click at [497, 453] on span "const" at bounding box center [508, 451] width 33 height 14
drag, startPoint x: 497, startPoint y: 453, endPoint x: 729, endPoint y: 459, distance: 232.1
click at [729, 459] on code "const { wallets } = useWallets (); const wallet = wallets [ 0 ]; // Replace thi…" at bounding box center [774, 472] width 565 height 60
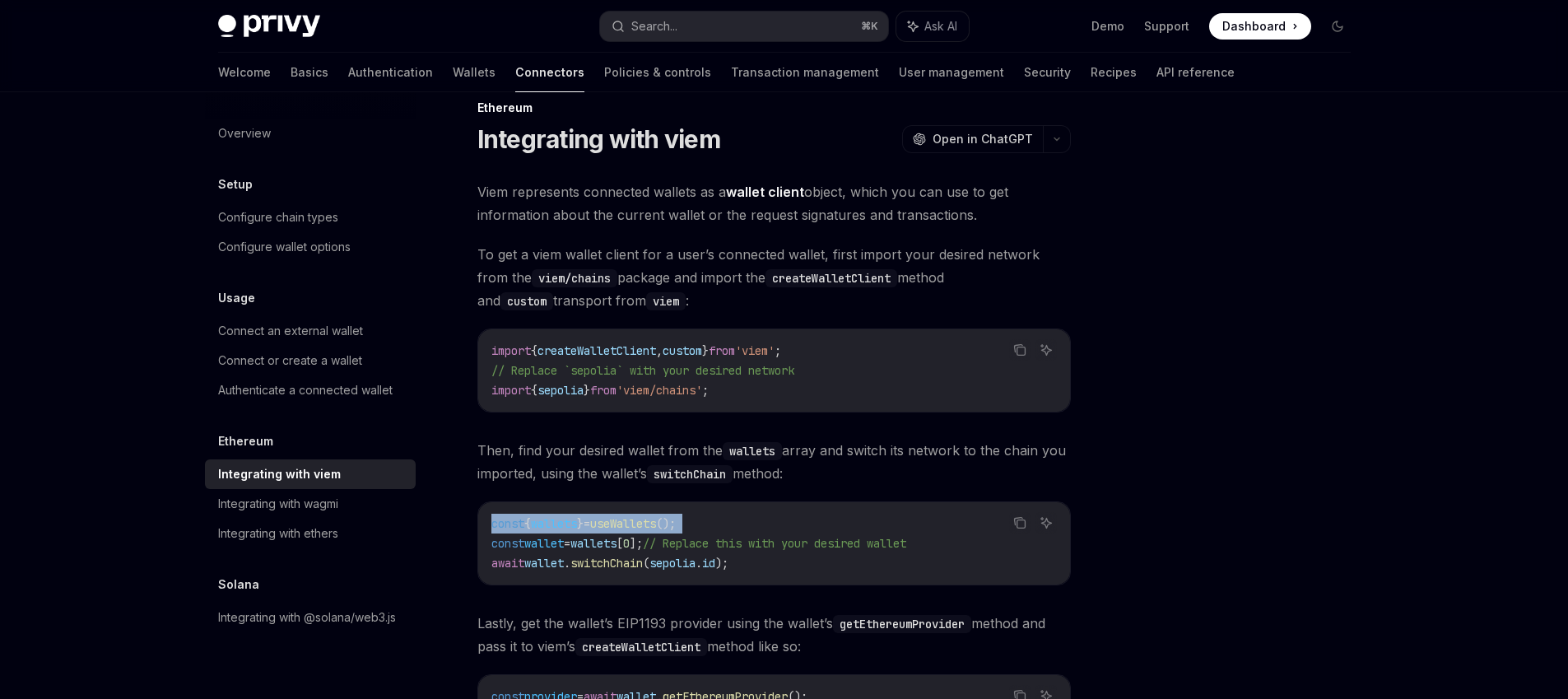
scroll to position [0, 0]
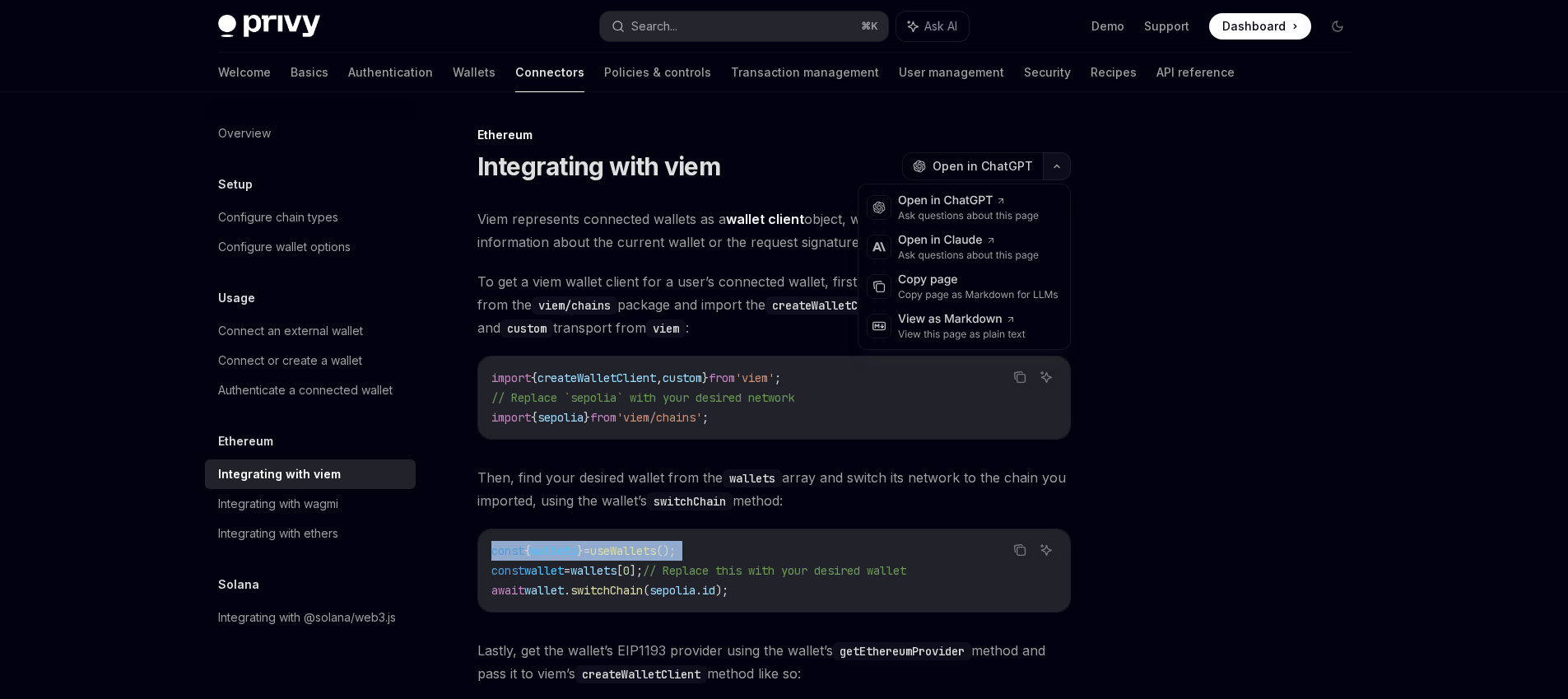
click at [1059, 164] on icon "button" at bounding box center [1056, 166] width 20 height 7
click at [959, 282] on div "Copy page" at bounding box center [978, 280] width 160 height 16
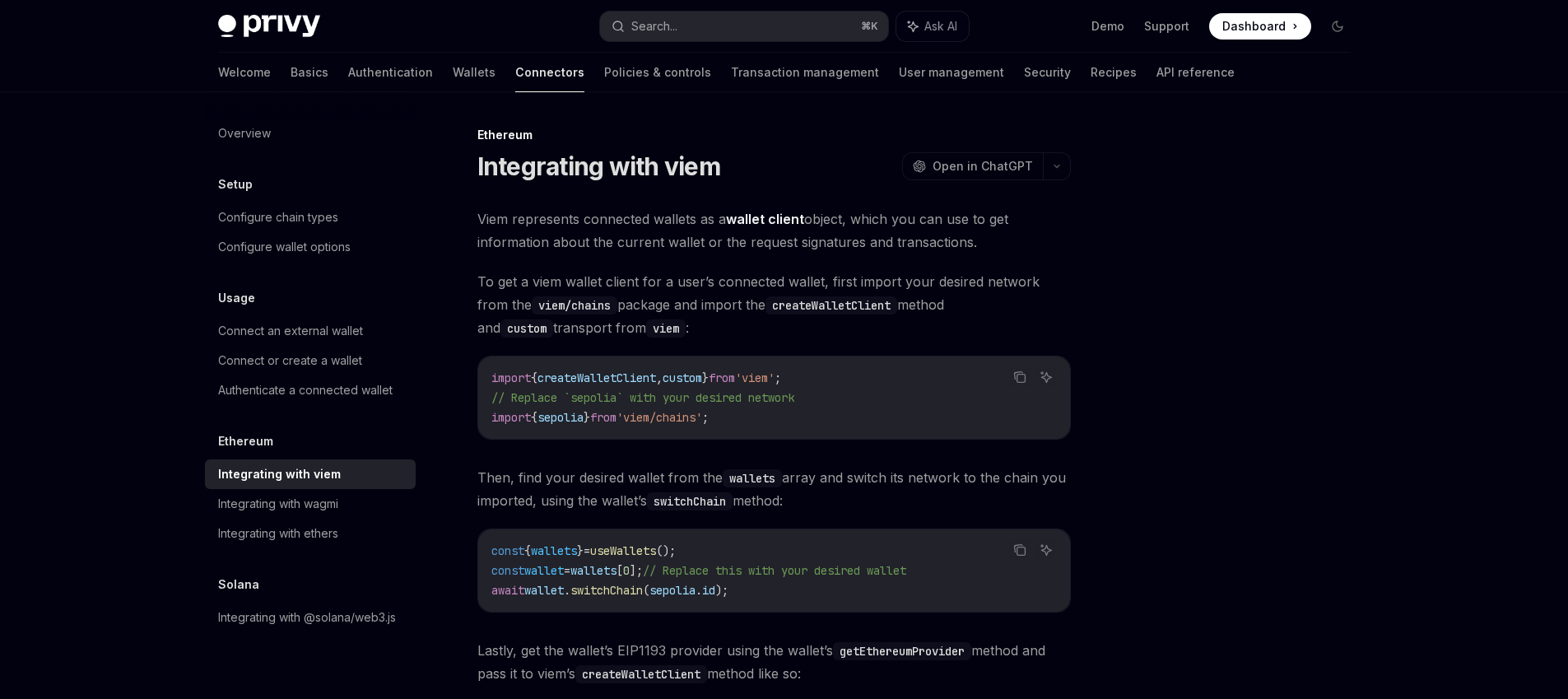
click at [963, 279] on span "To get a viem wallet client for a user’s connected wallet, first import your de…" at bounding box center [774, 304] width 593 height 69
click at [702, 243] on span "Viem represents connected wallets as a wallet client object, which you can use …" at bounding box center [774, 230] width 593 height 46
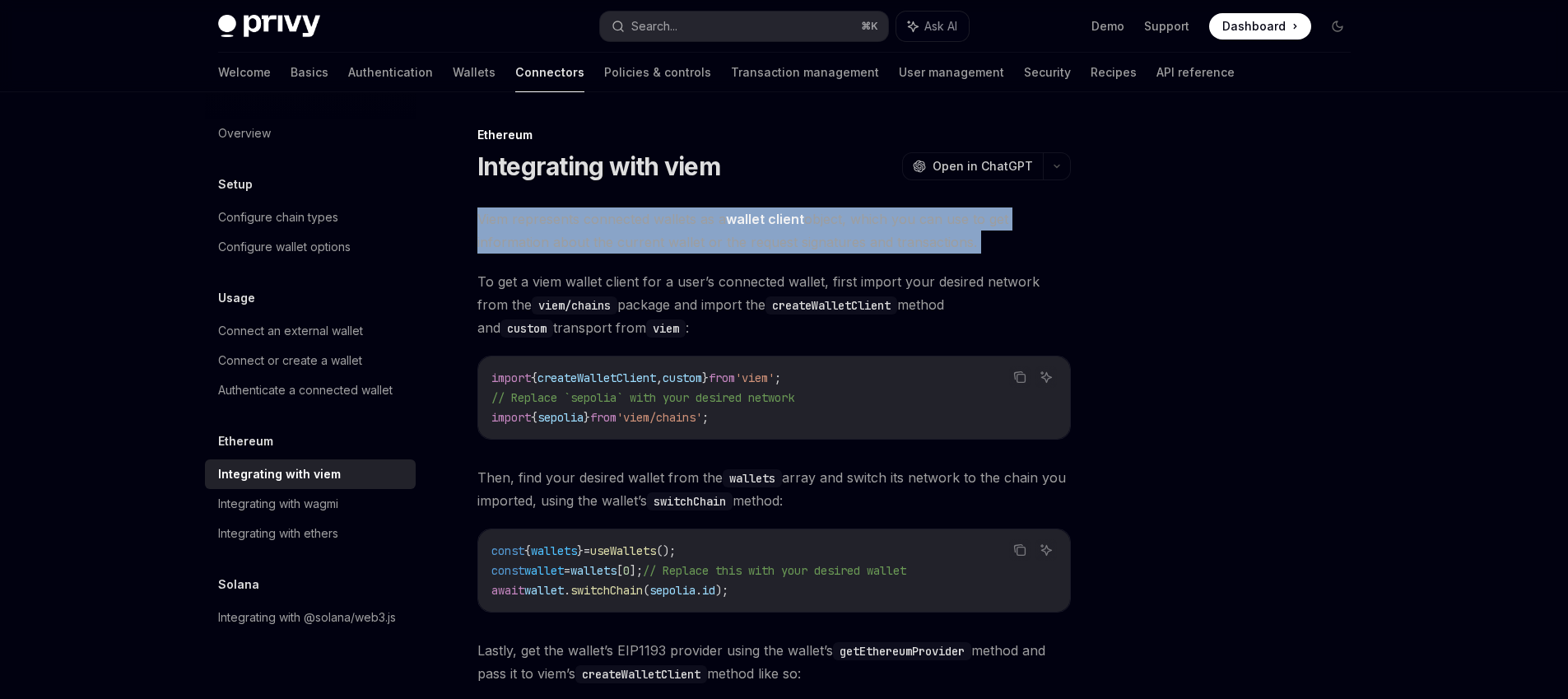
click at [702, 243] on span "Viem represents connected wallets as a wallet client object, which you can use …" at bounding box center [774, 230] width 593 height 46
click at [808, 251] on span "Viem represents connected wallets as a wallet client object, which you can use …" at bounding box center [774, 230] width 593 height 46
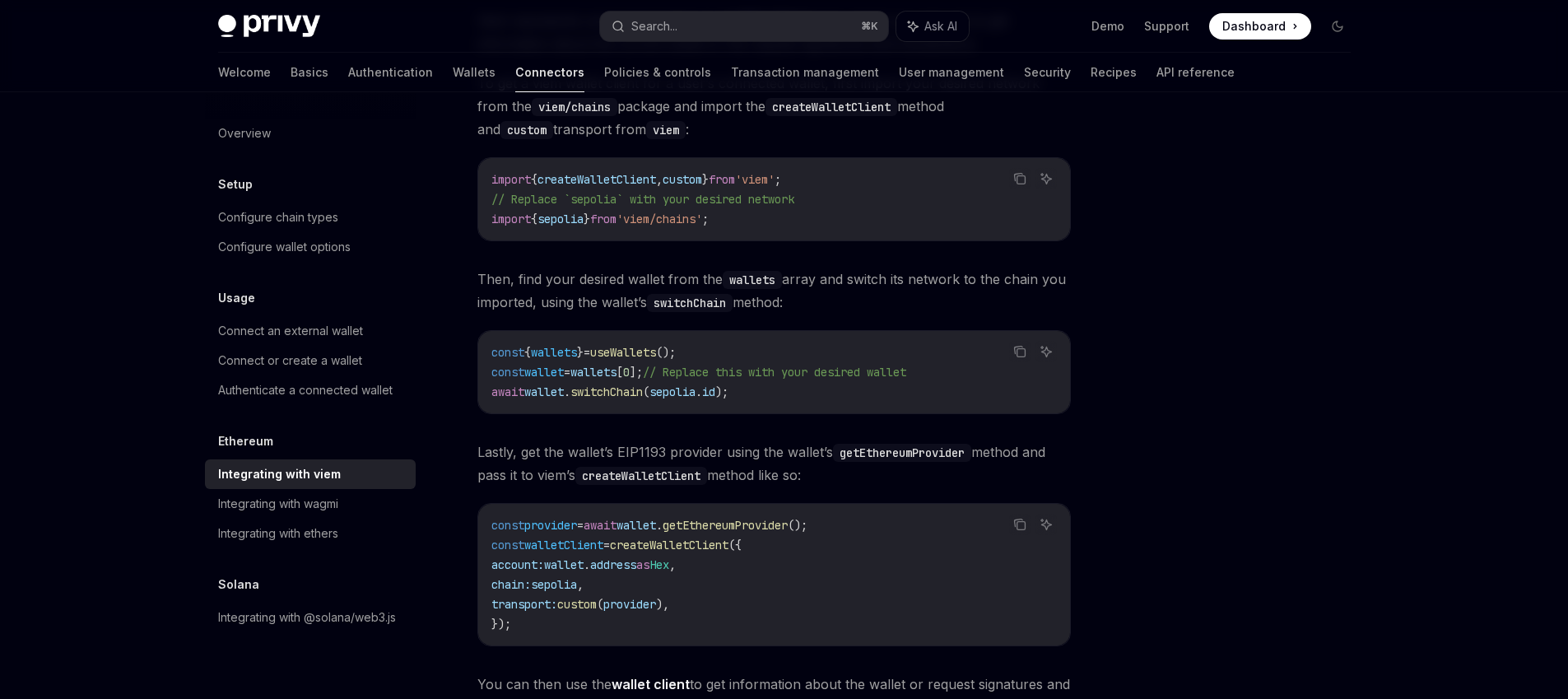
scroll to position [1, 0]
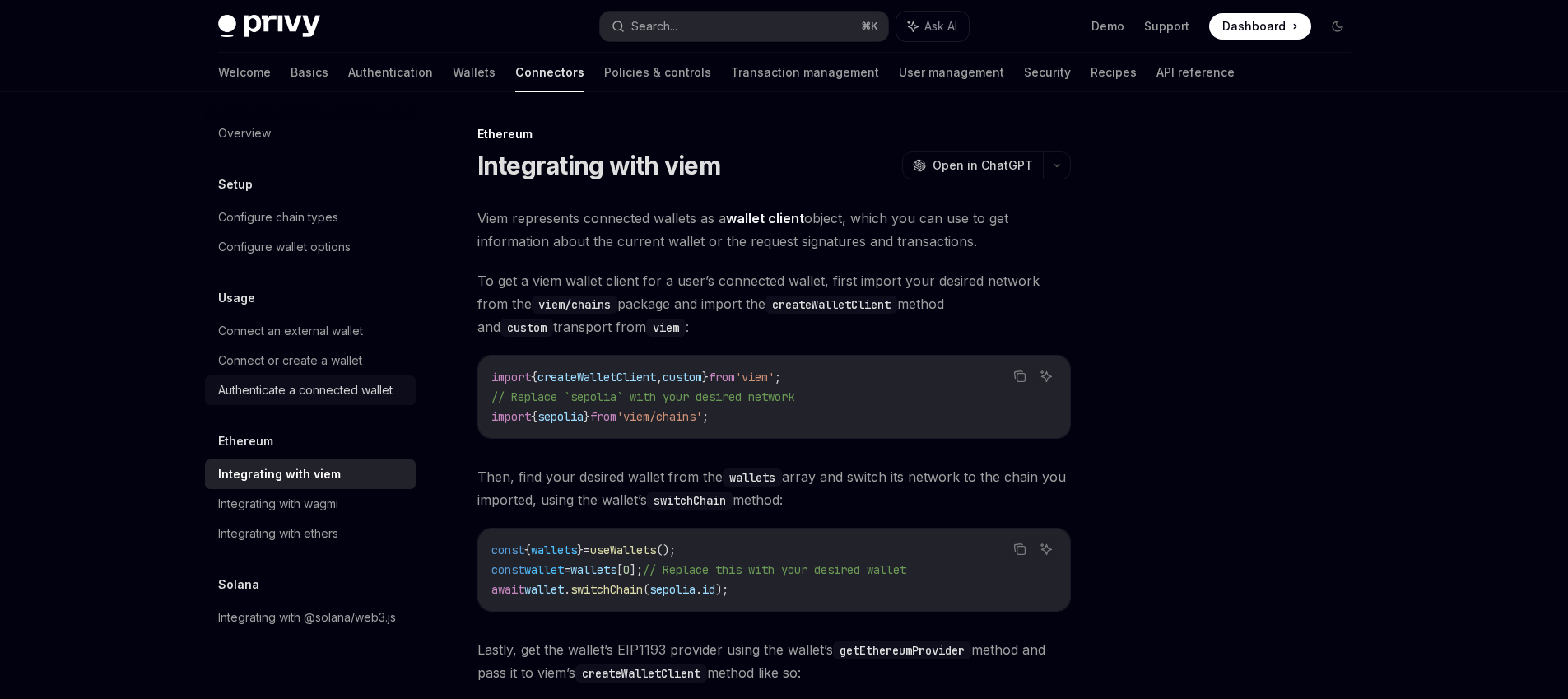
click at [247, 388] on div "Authenticate a connected wallet" at bounding box center [305, 390] width 175 height 20
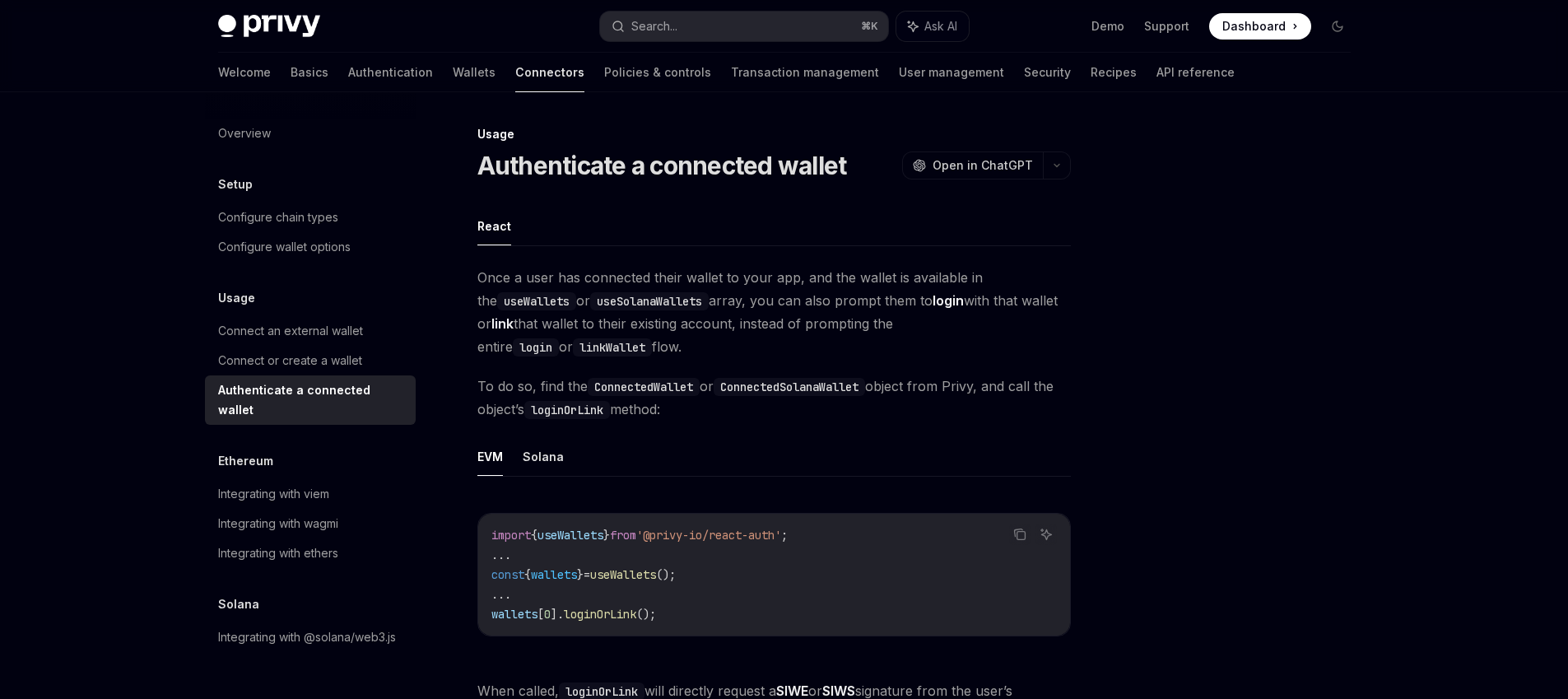
type textarea "*"
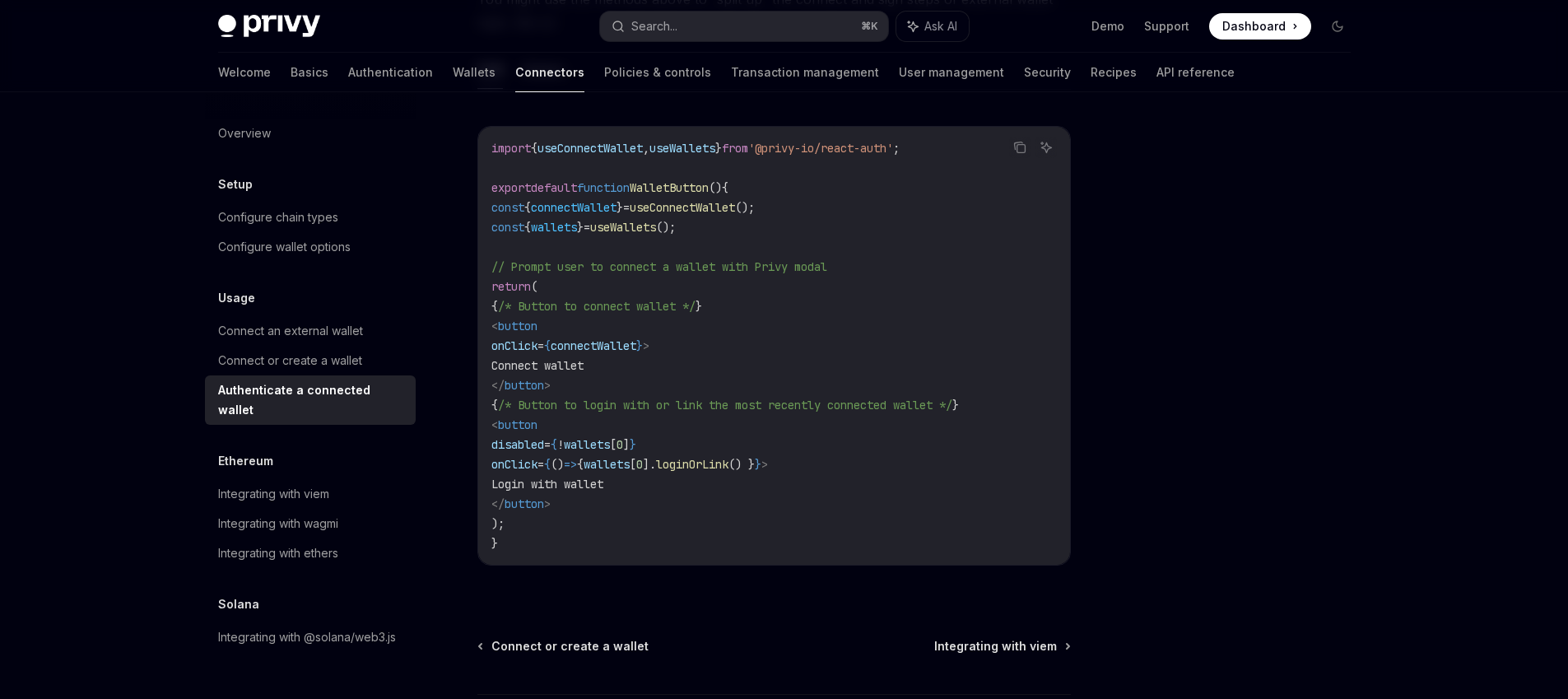
scroll to position [843, 0]
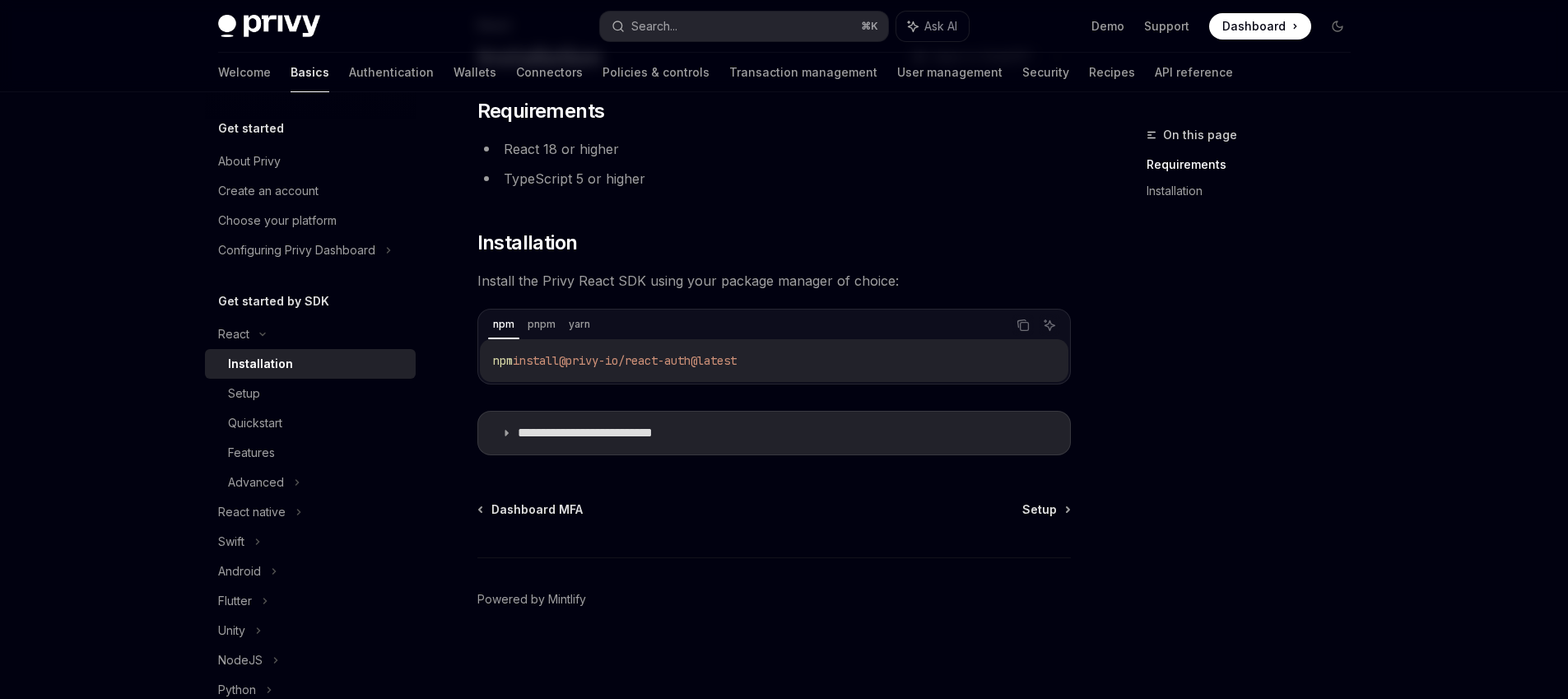
scroll to position [110, 0]
click at [254, 425] on div "Quickstart" at bounding box center [256, 423] width 55 height 20
type textarea "*"
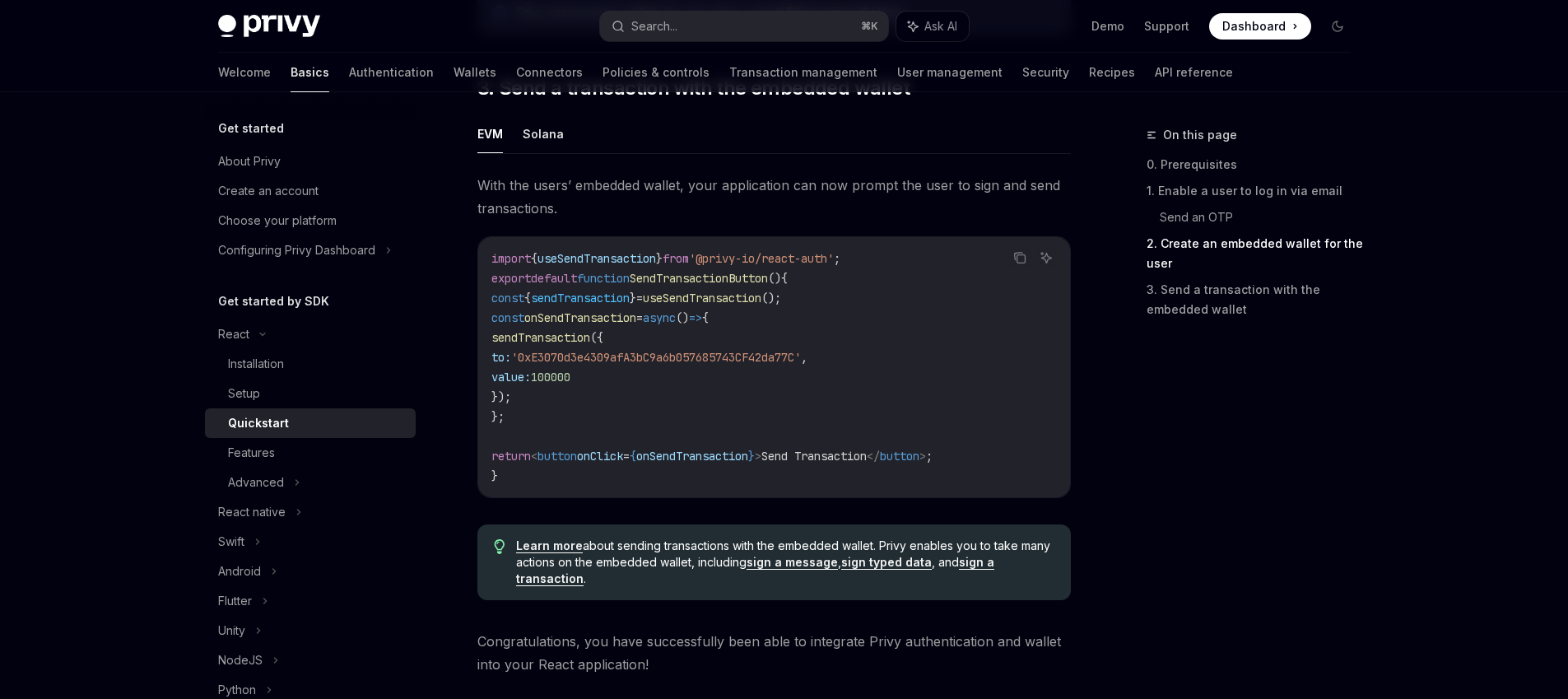
scroll to position [1362, 0]
